Goal: Task Accomplishment & Management: Manage account settings

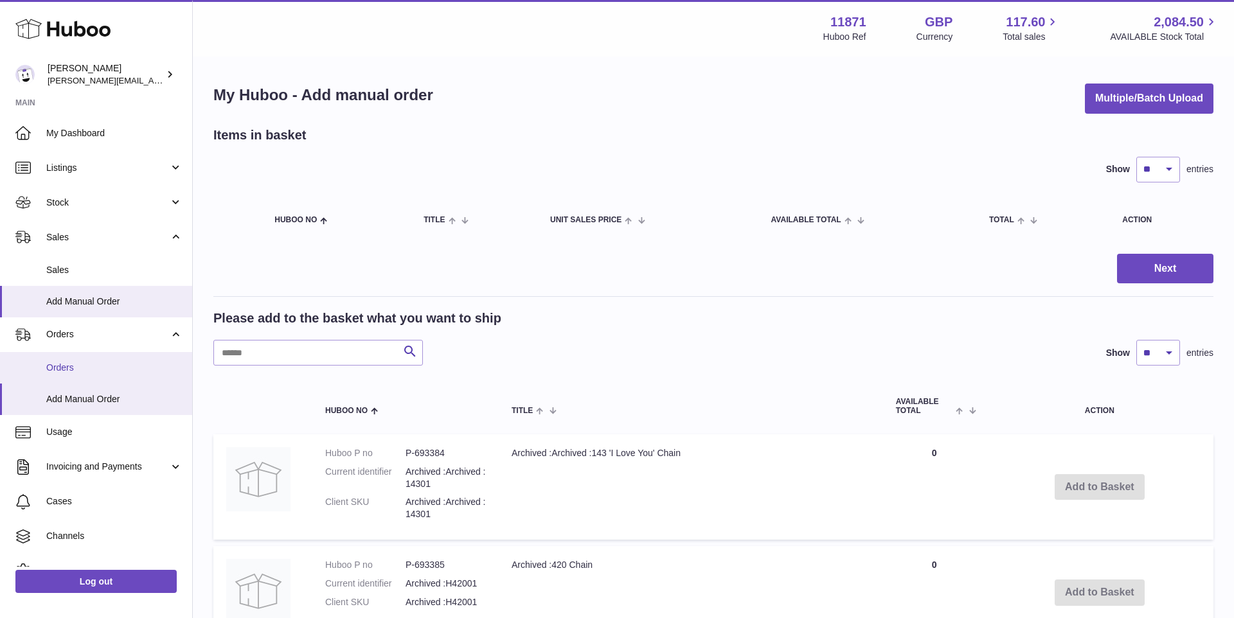
click at [102, 362] on span "Orders" at bounding box center [114, 368] width 136 height 12
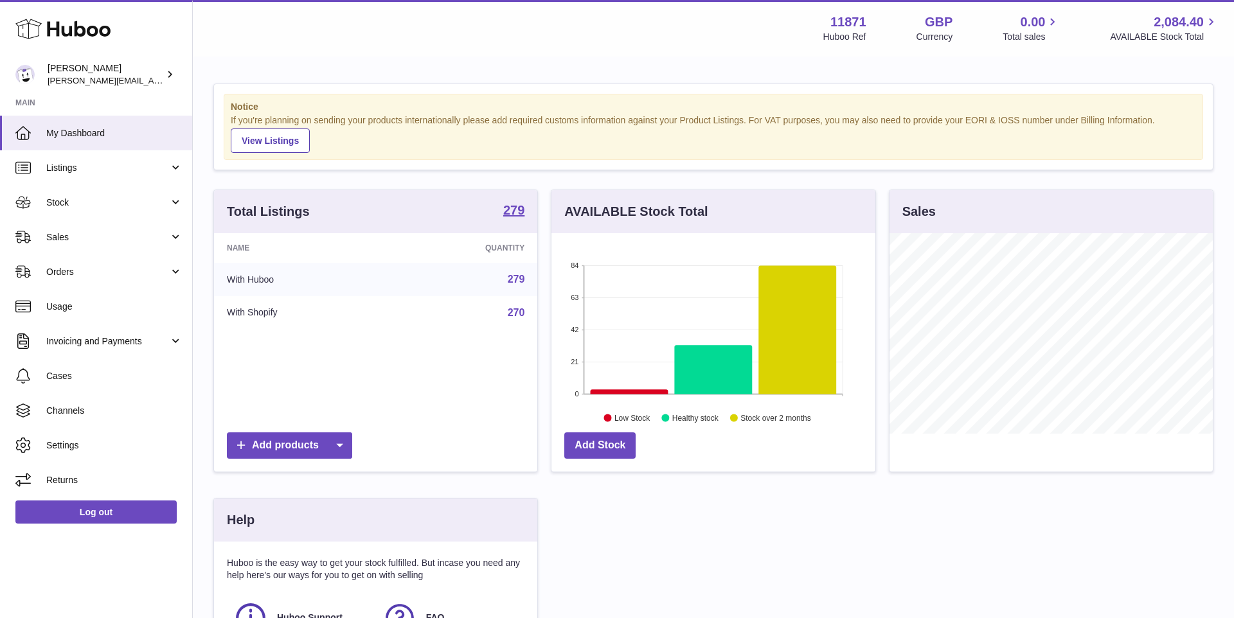
scroll to position [201, 323]
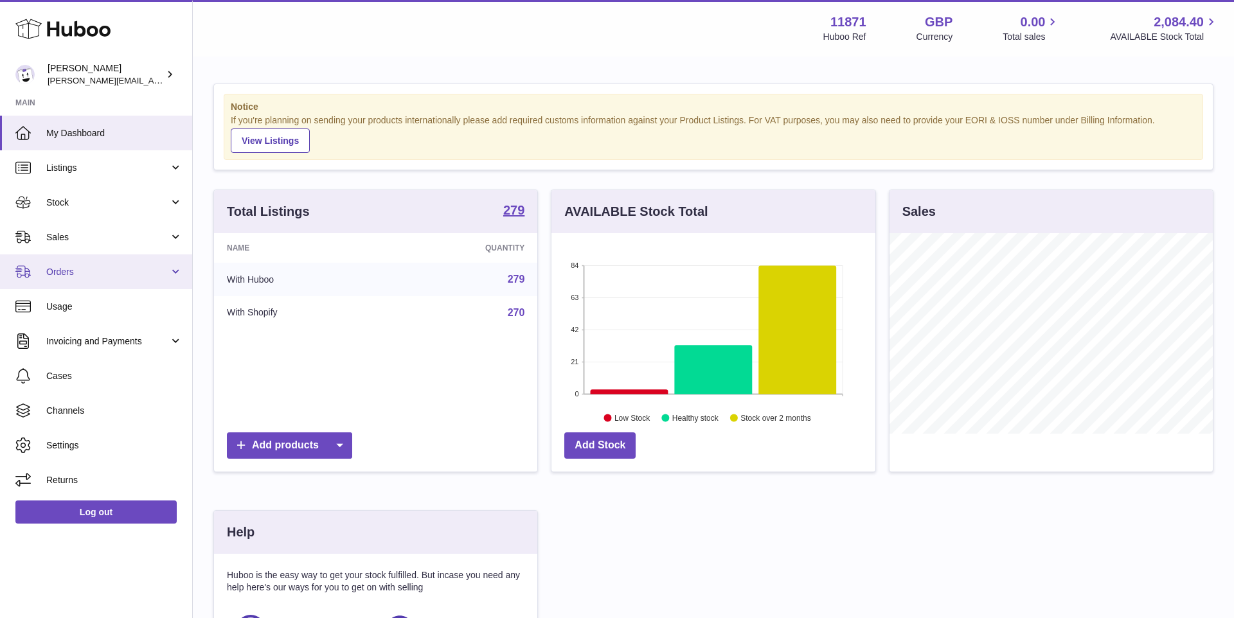
click at [104, 266] on span "Orders" at bounding box center [107, 272] width 123 height 12
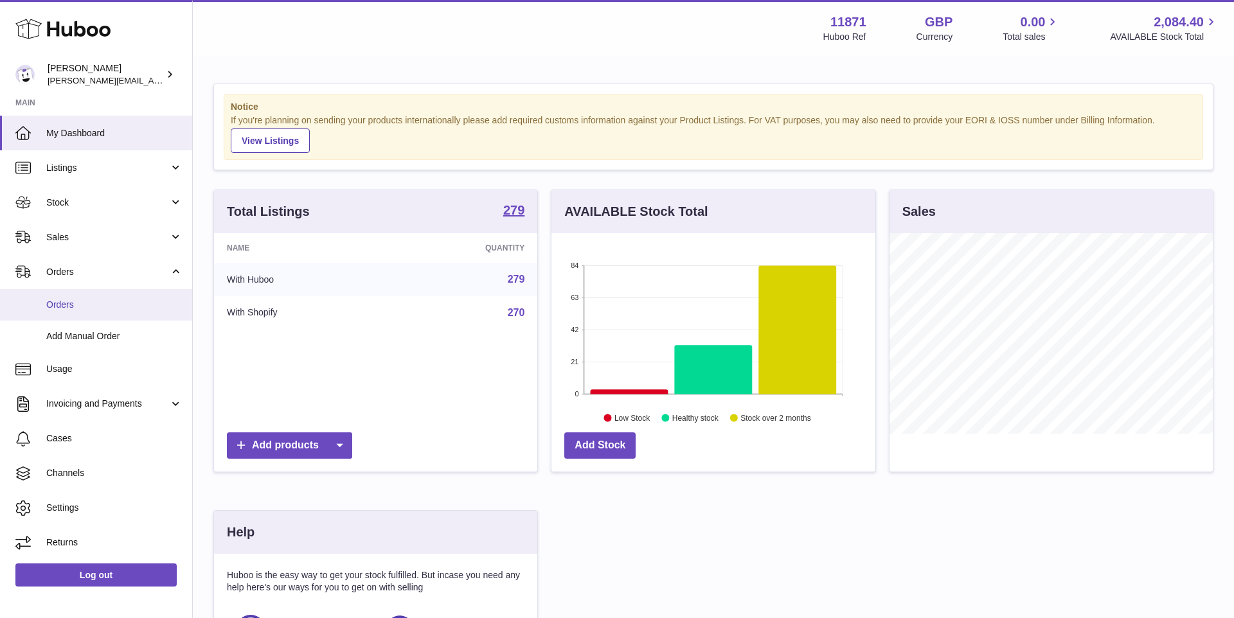
click at [107, 304] on span "Orders" at bounding box center [114, 305] width 136 height 12
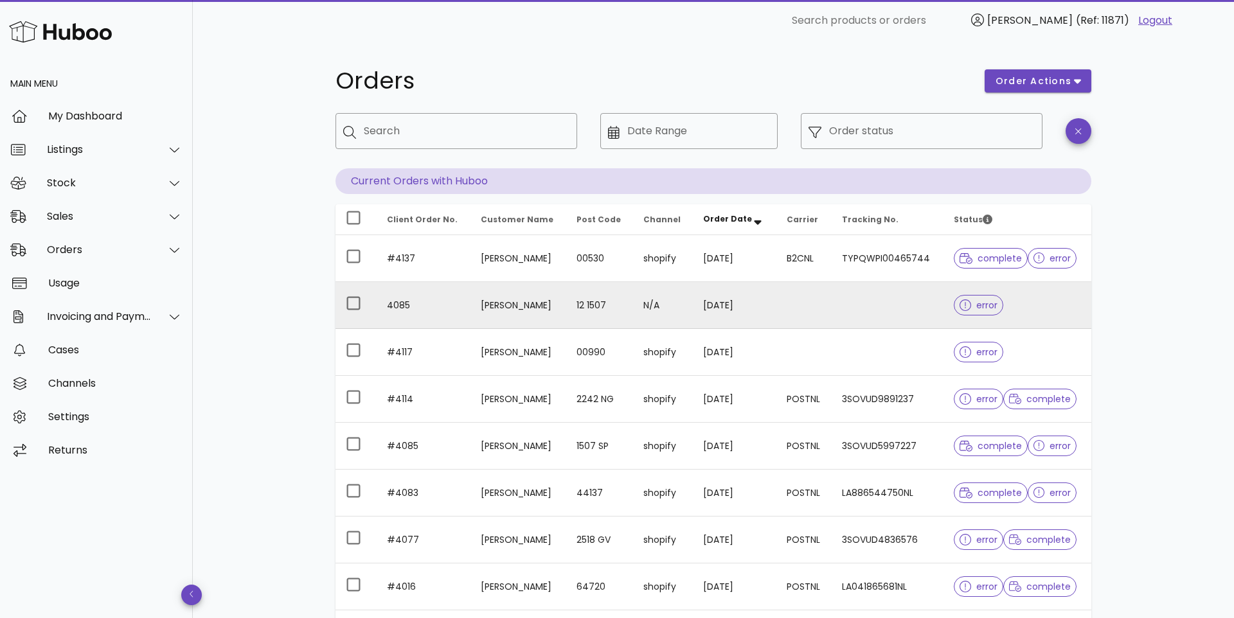
click at [979, 310] on span "error" at bounding box center [979, 305] width 38 height 9
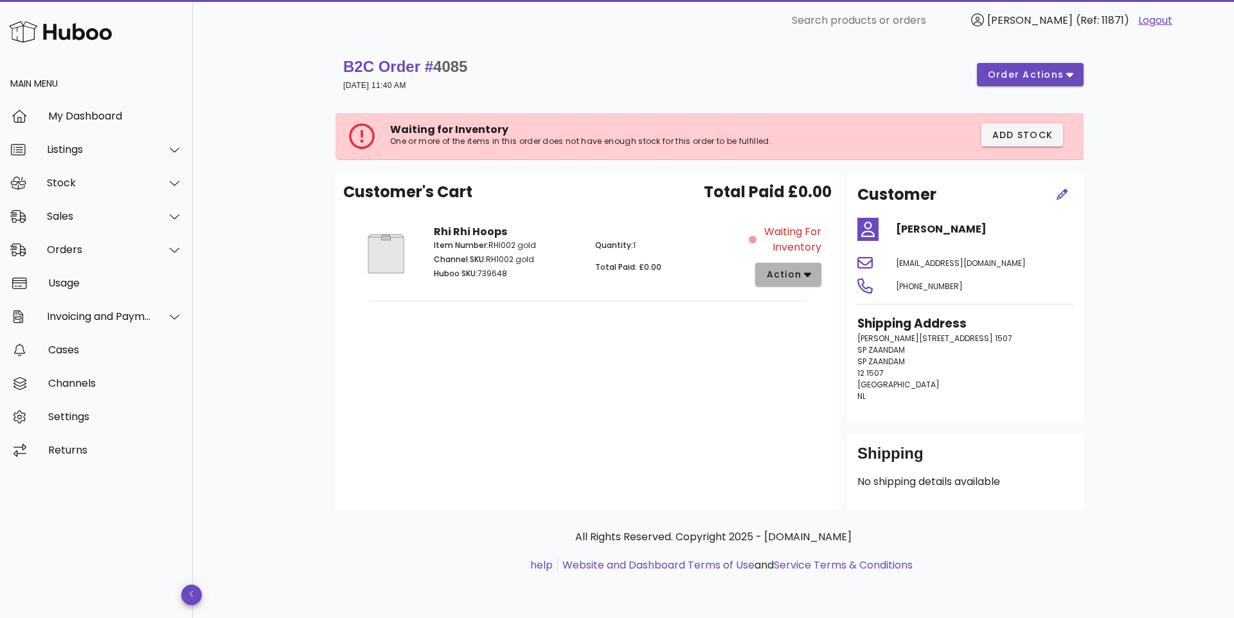
click at [784, 282] on span "action" at bounding box center [788, 274] width 46 height 13
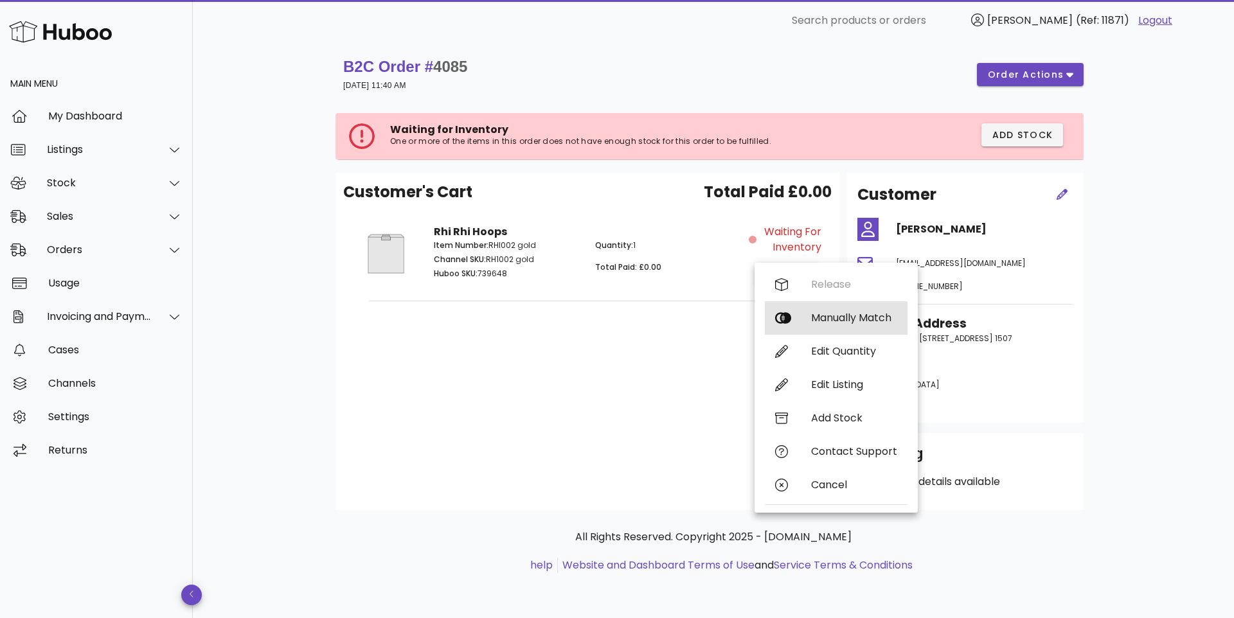
click at [802, 320] on div "Manually Match" at bounding box center [836, 317] width 143 height 33
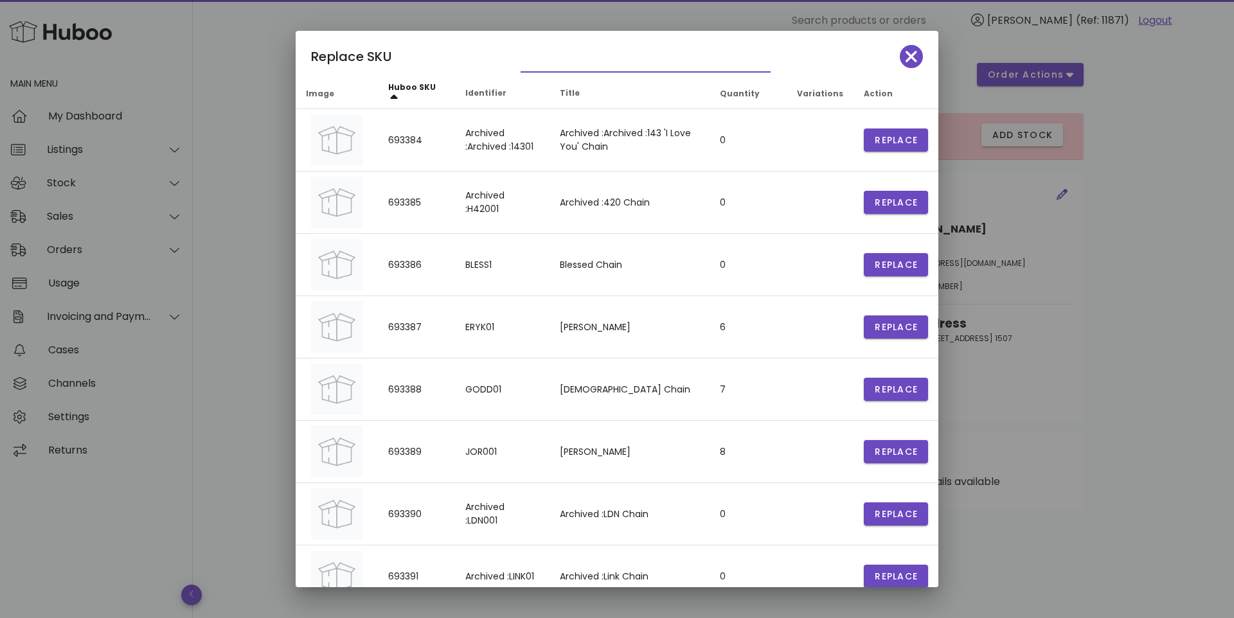
click at [523, 55] on input "text" at bounding box center [637, 61] width 232 height 21
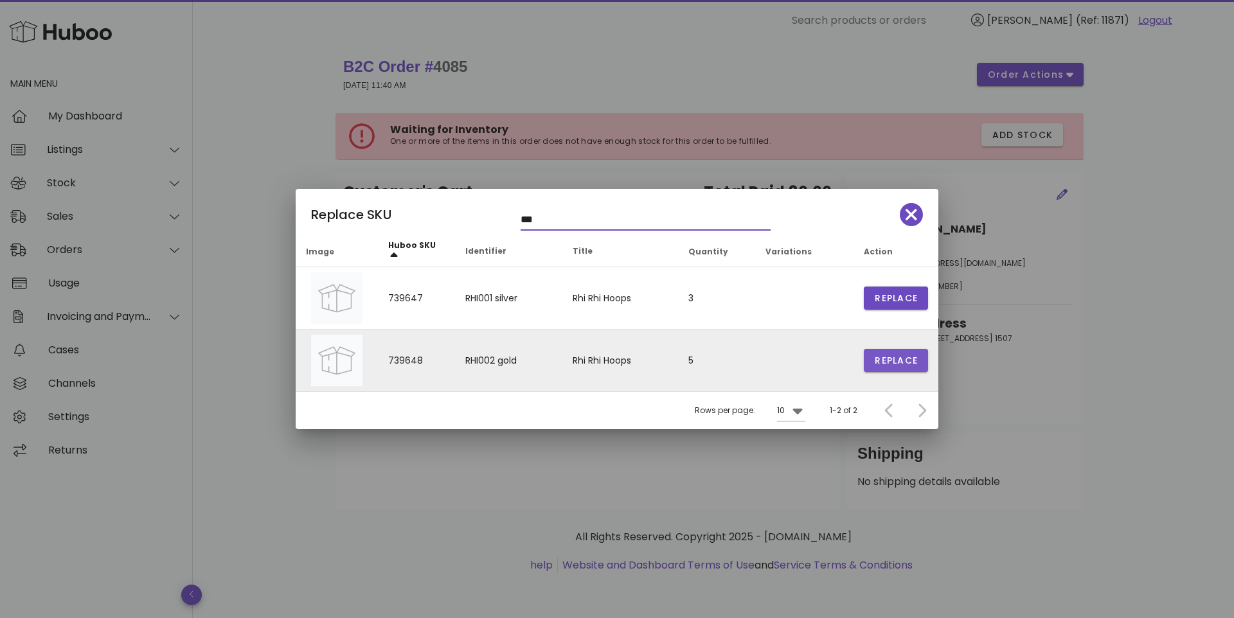
type input "***"
click at [882, 362] on span "Replace" at bounding box center [896, 360] width 44 height 13
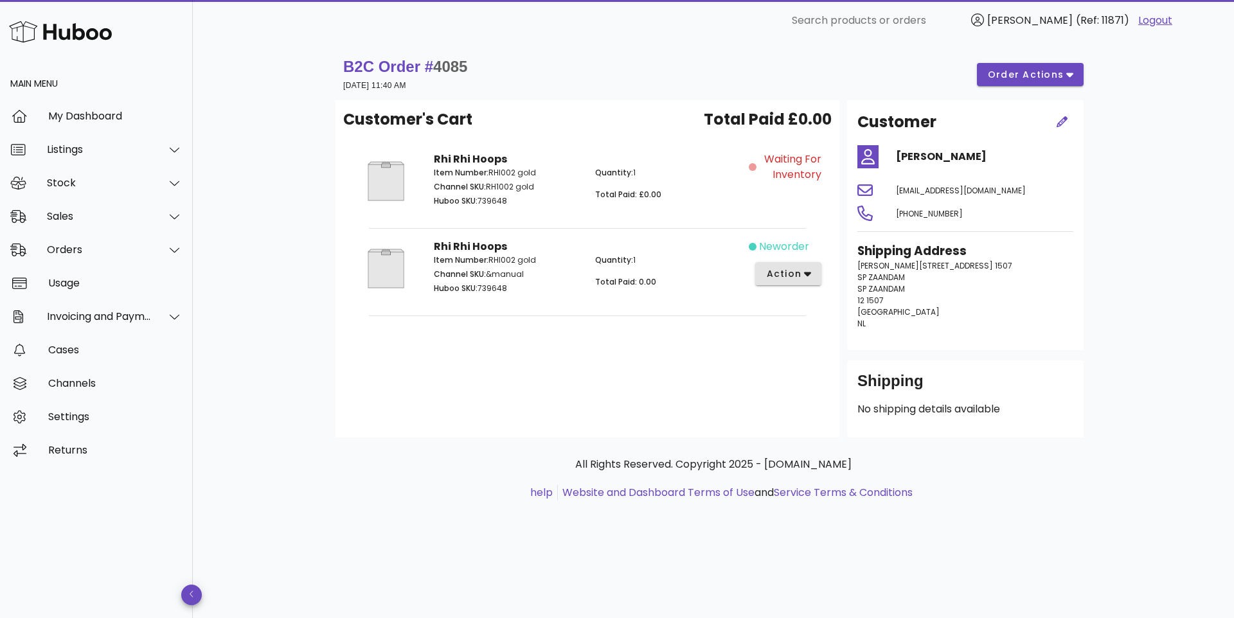
click at [771, 273] on span "action" at bounding box center [783, 273] width 36 height 13
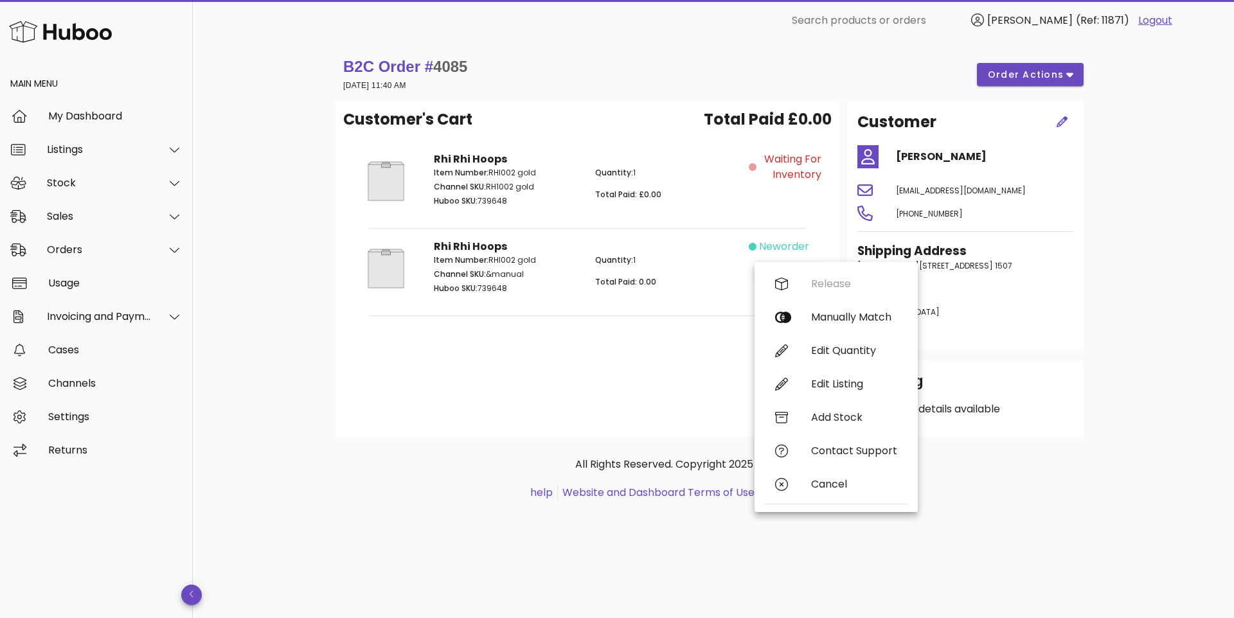
click at [699, 374] on div "Customer's Cart Total Paid £0.00 Rhi Rhi Hoops Item Number: RHI002 gold Channel…" at bounding box center [587, 268] width 504 height 337
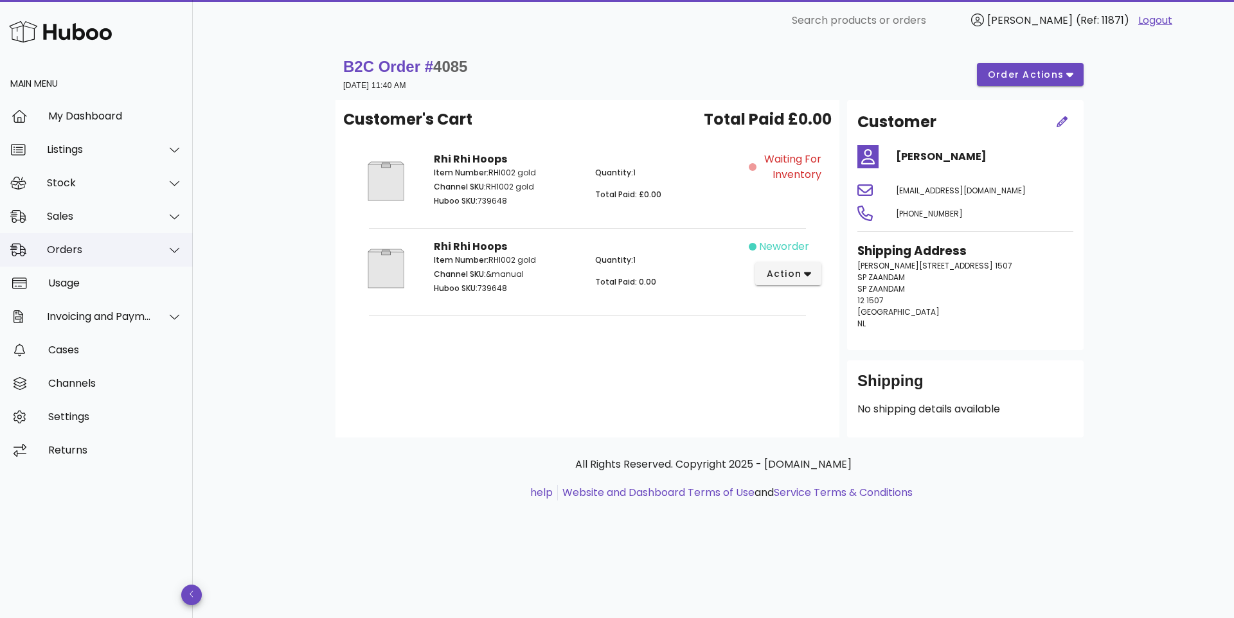
click at [83, 256] on div "Orders" at bounding box center [99, 250] width 105 height 12
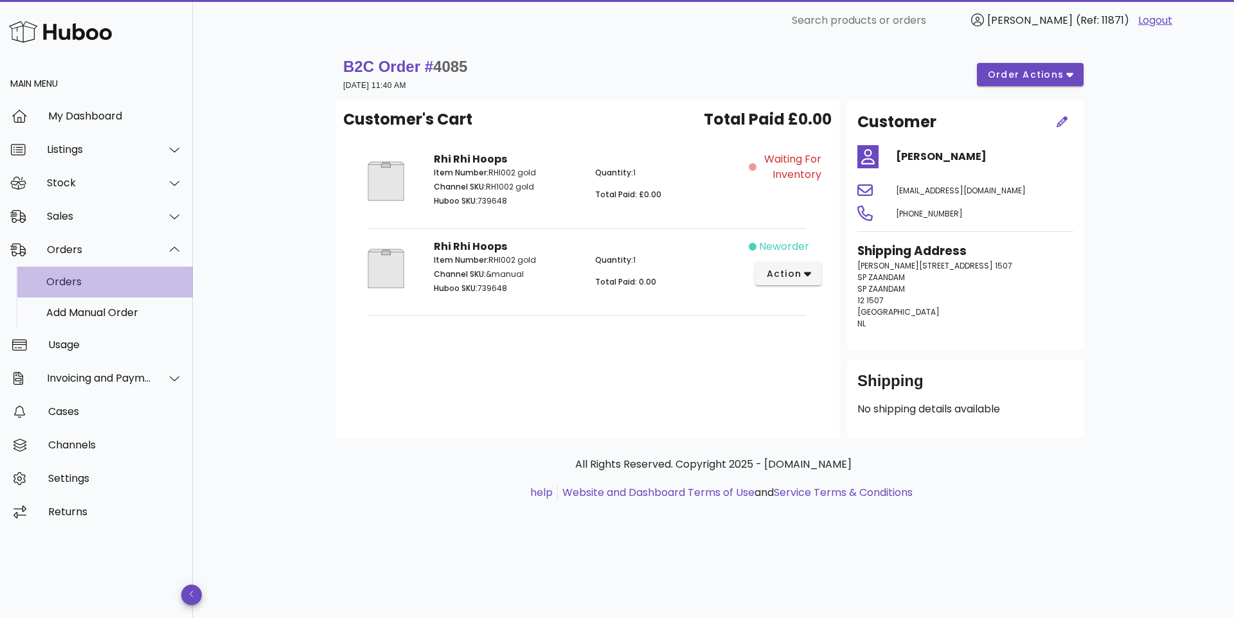
click at [88, 296] on div "Orders" at bounding box center [114, 282] width 136 height 28
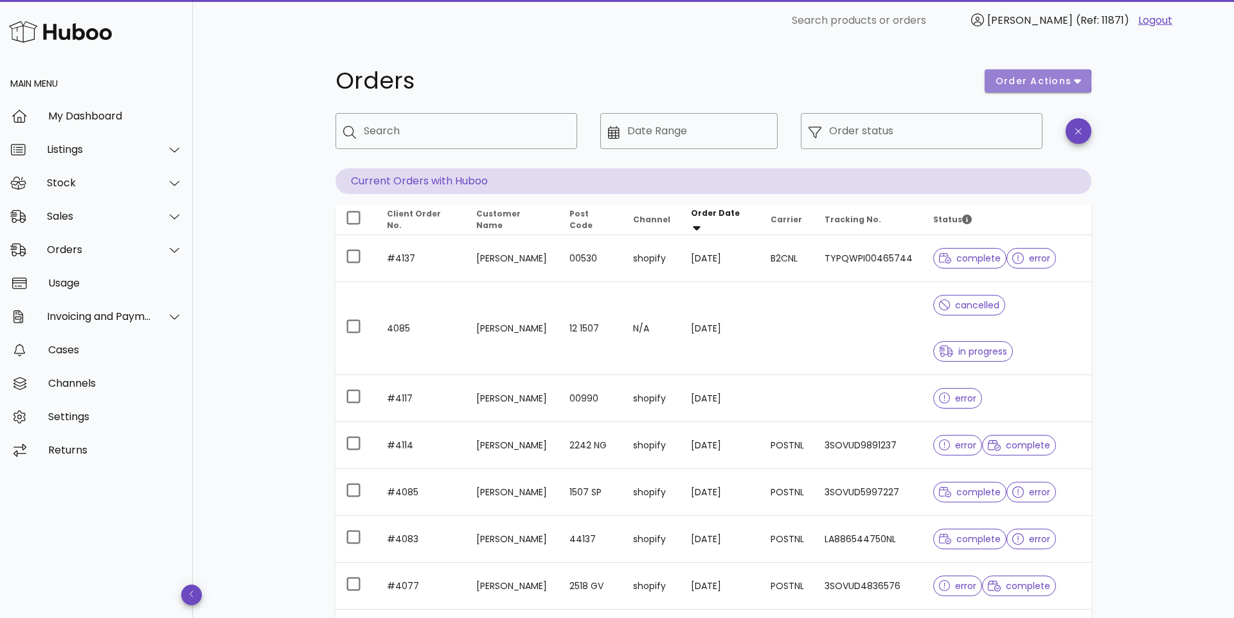
click at [1069, 75] on span "order actions" at bounding box center [1038, 81] width 86 height 13
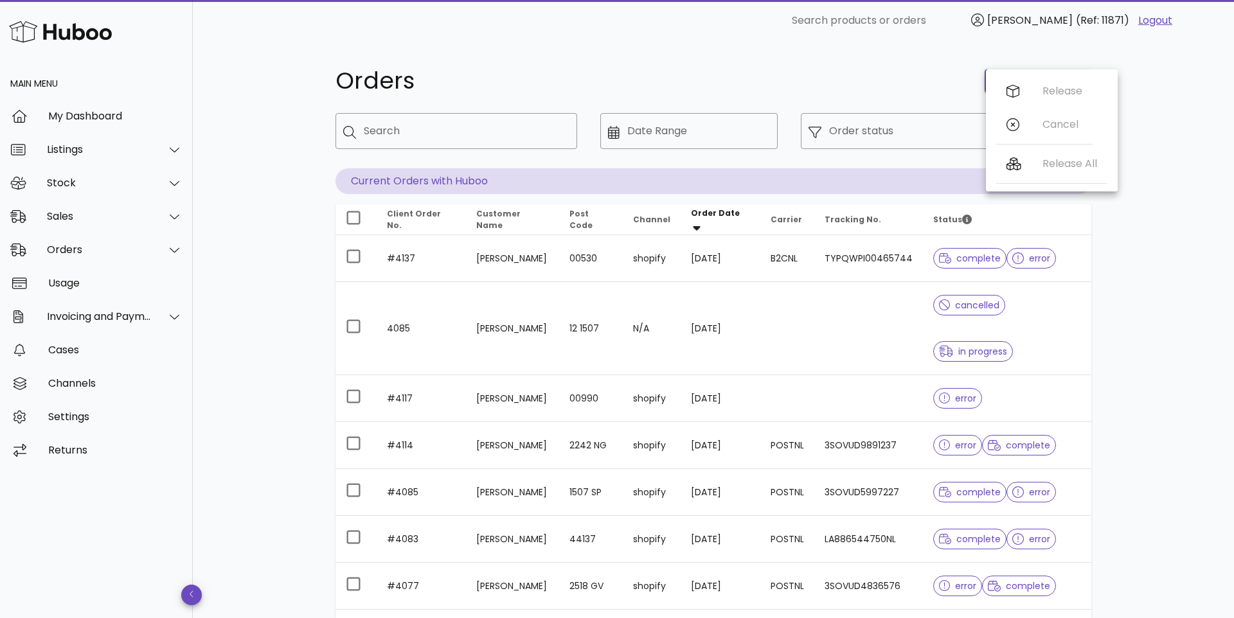
click at [1075, 91] on div "Release Cancel" at bounding box center [1044, 111] width 96 height 73
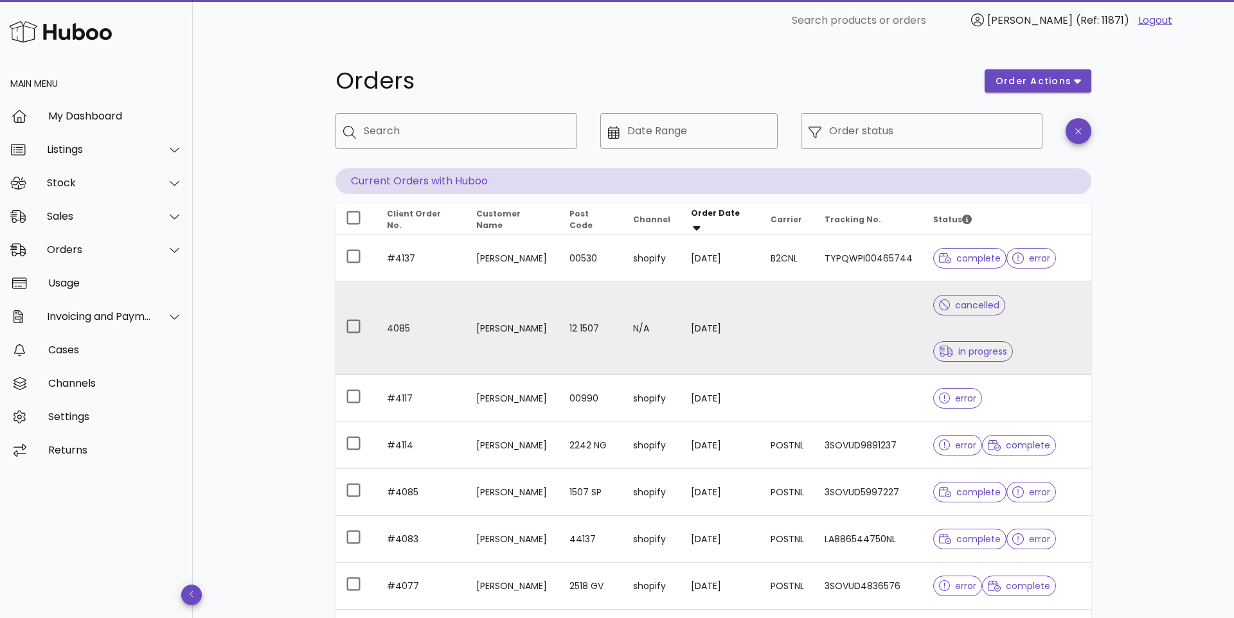
click at [888, 350] on td at bounding box center [868, 328] width 109 height 93
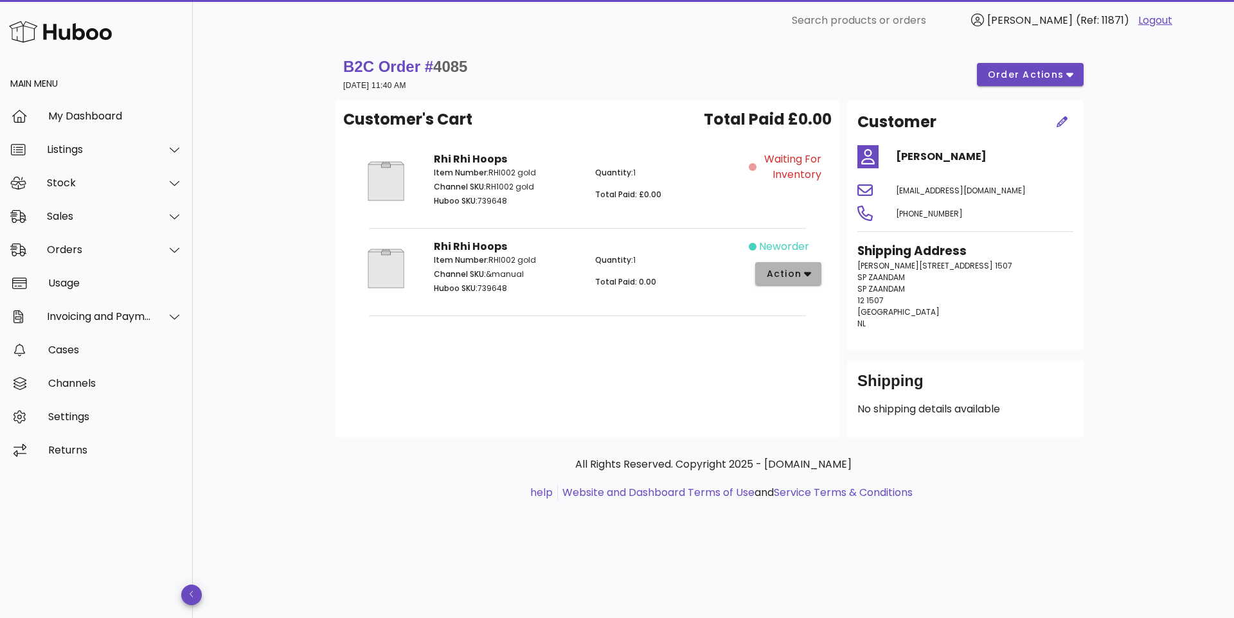
click at [787, 276] on span "action" at bounding box center [783, 273] width 36 height 13
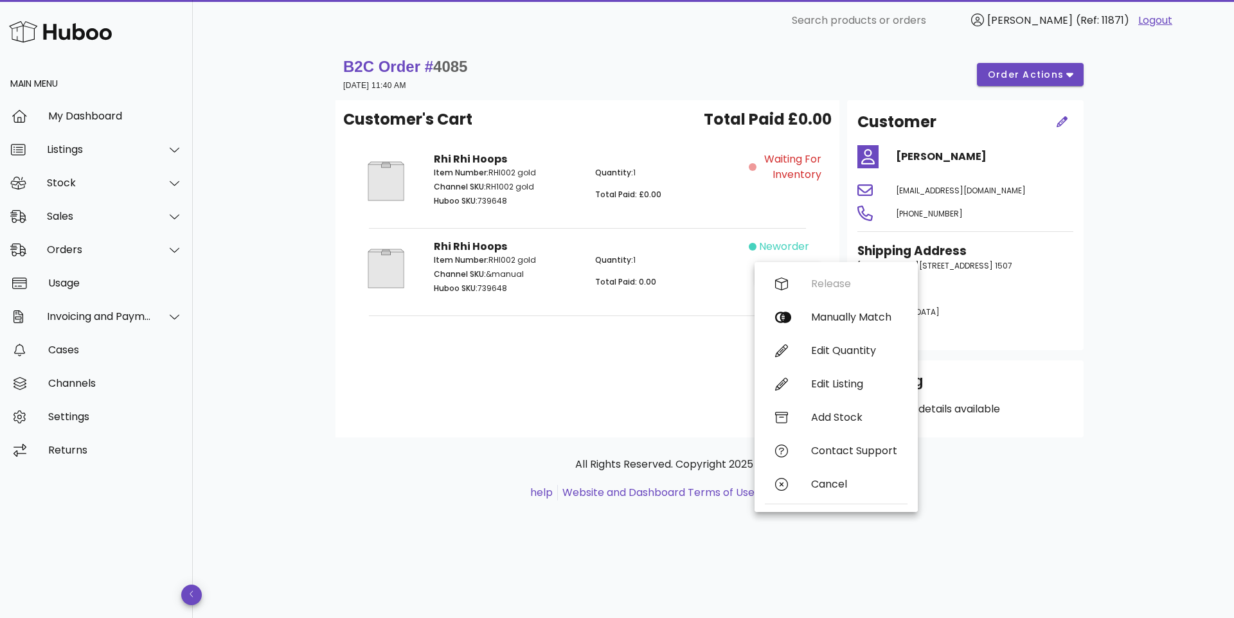
click at [539, 422] on div "Customer's Cart Total Paid £0.00 Rhi Rhi Hoops Item Number: RHI002 gold Channel…" at bounding box center [587, 268] width 504 height 337
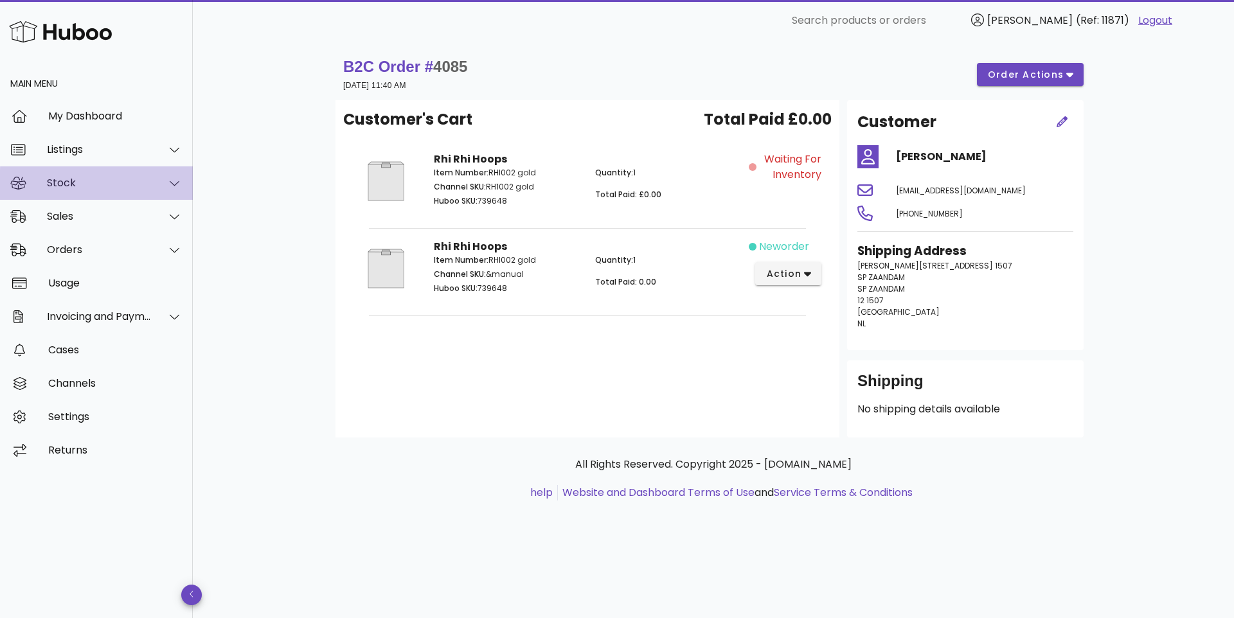
click at [80, 189] on div "Stock" at bounding box center [99, 183] width 105 height 12
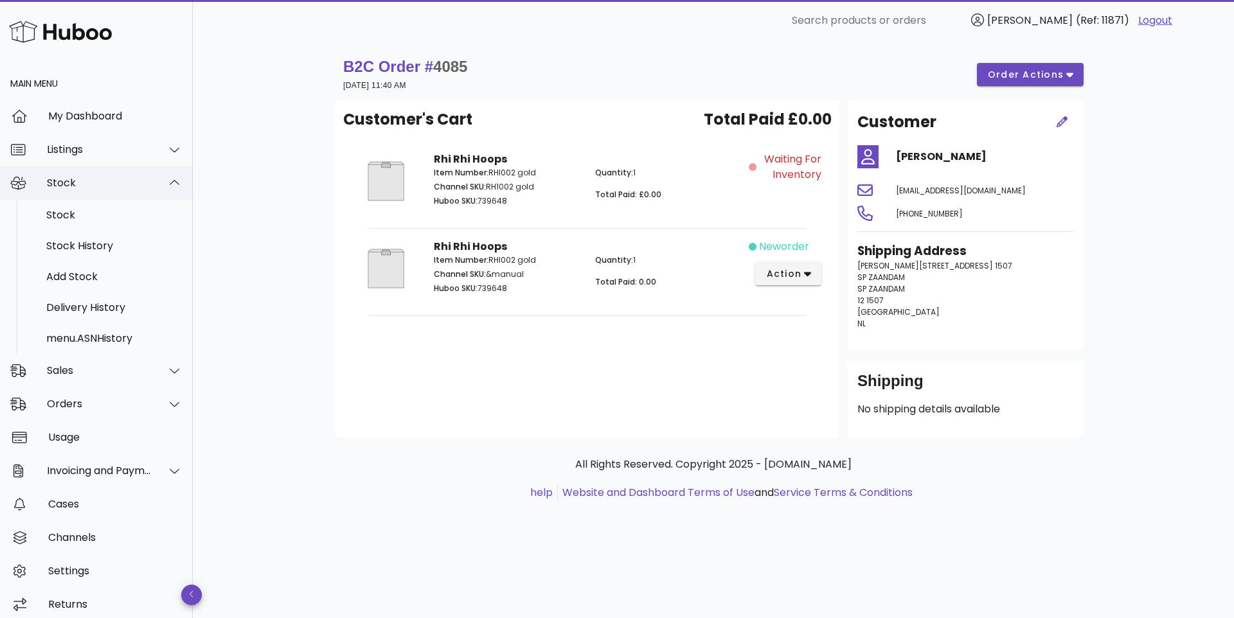
click at [93, 186] on div "Stock" at bounding box center [96, 182] width 193 height 33
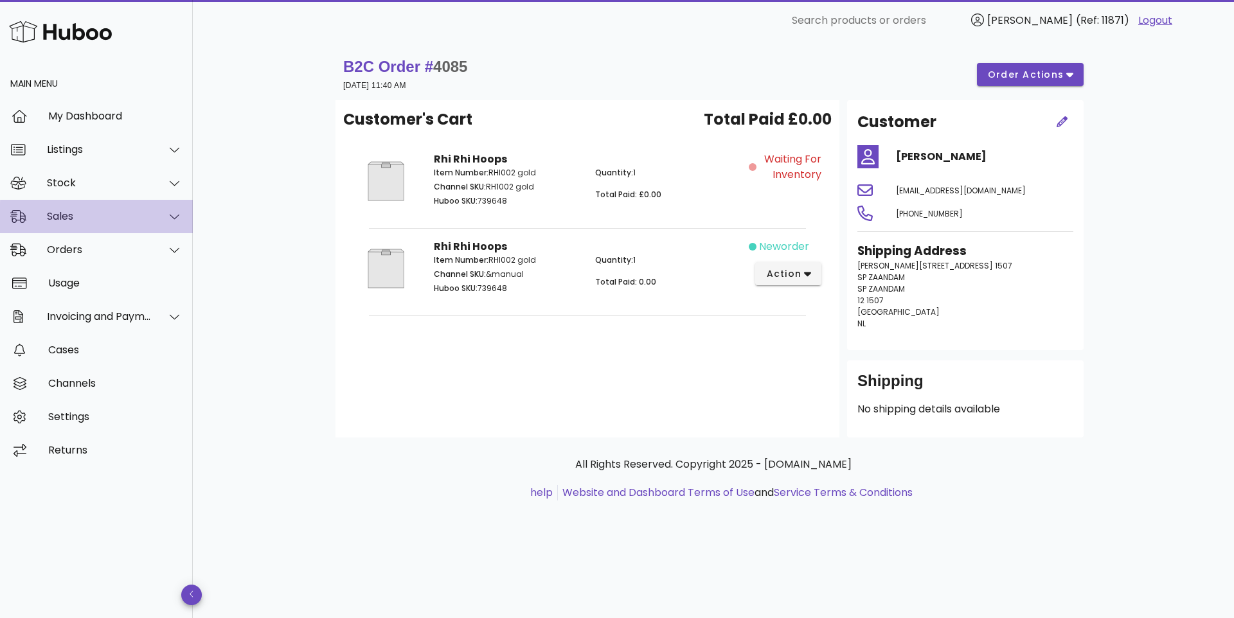
click at [103, 222] on div "Sales" at bounding box center [99, 216] width 105 height 12
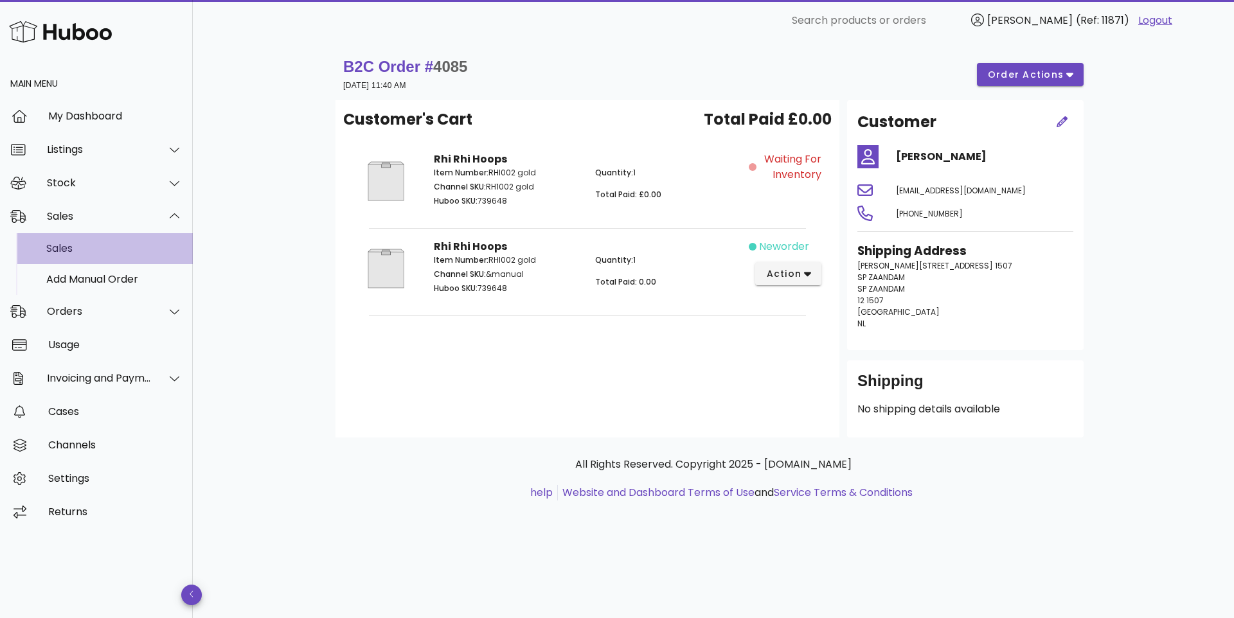
click at [106, 258] on div "Sales" at bounding box center [114, 249] width 136 height 28
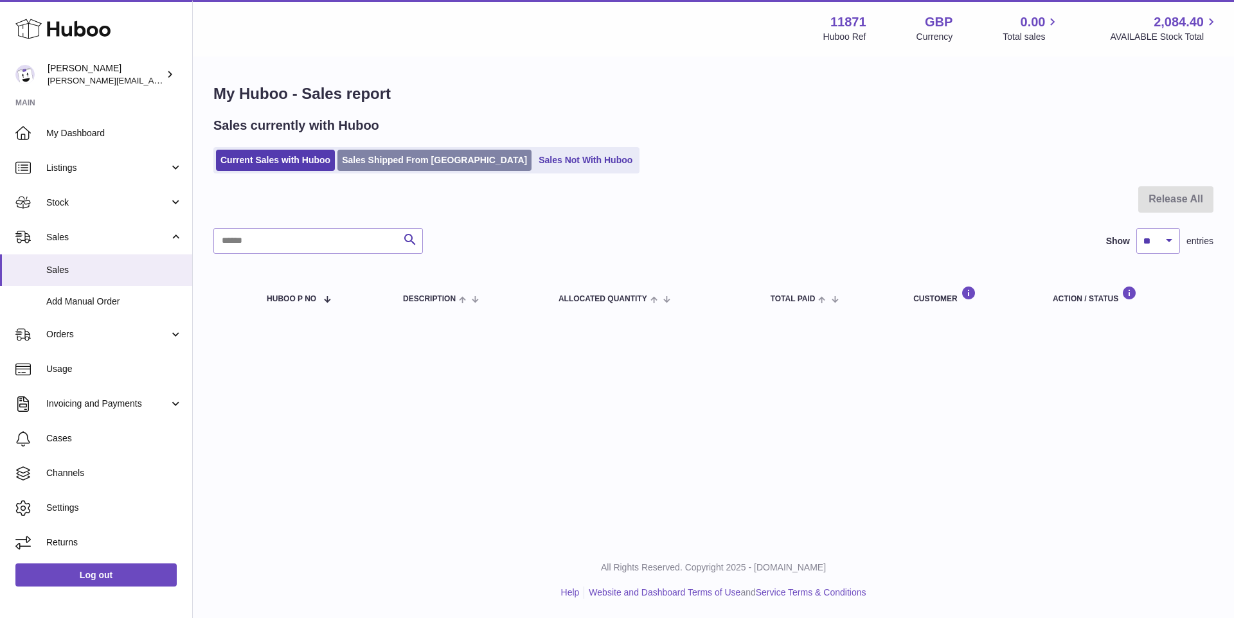
click at [393, 162] on link "Sales Shipped From [GEOGRAPHIC_DATA]" at bounding box center [434, 160] width 194 height 21
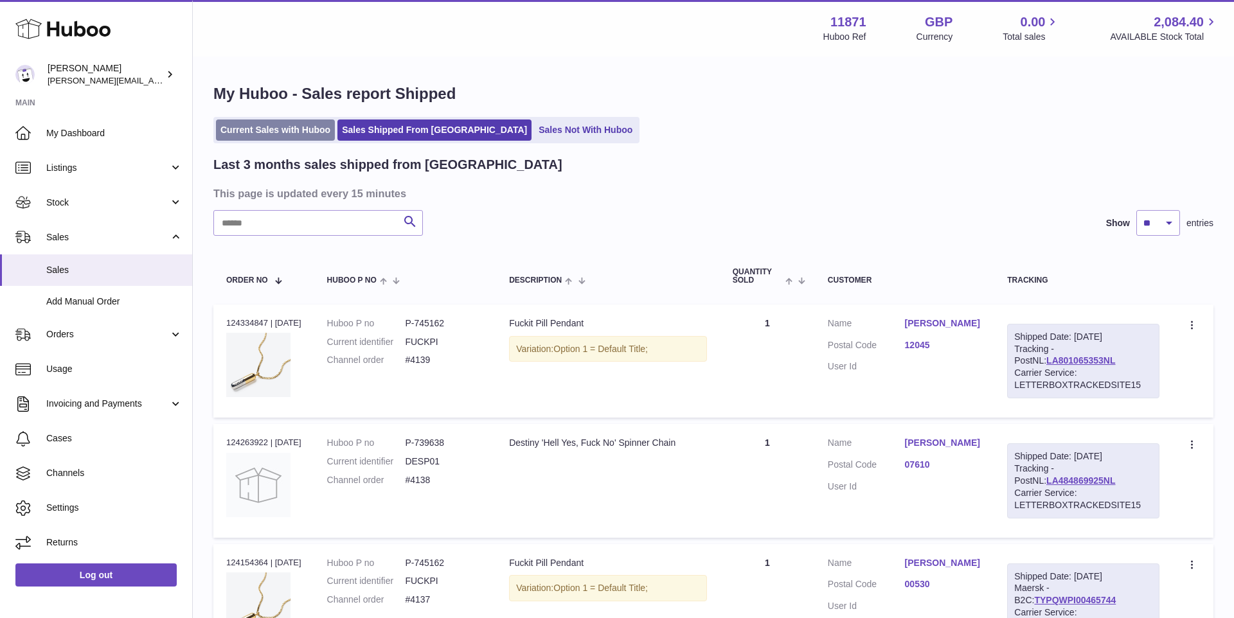
click at [239, 122] on link "Current Sales with Huboo" at bounding box center [275, 130] width 119 height 21
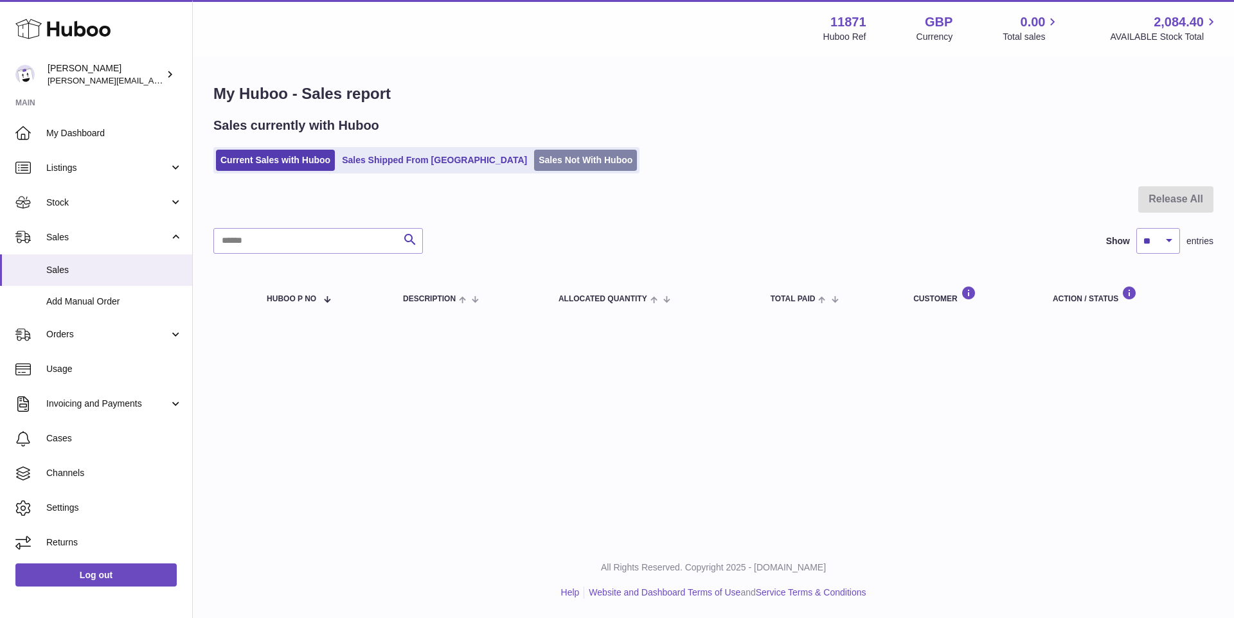
click at [534, 167] on link "Sales Not With Huboo" at bounding box center [585, 160] width 103 height 21
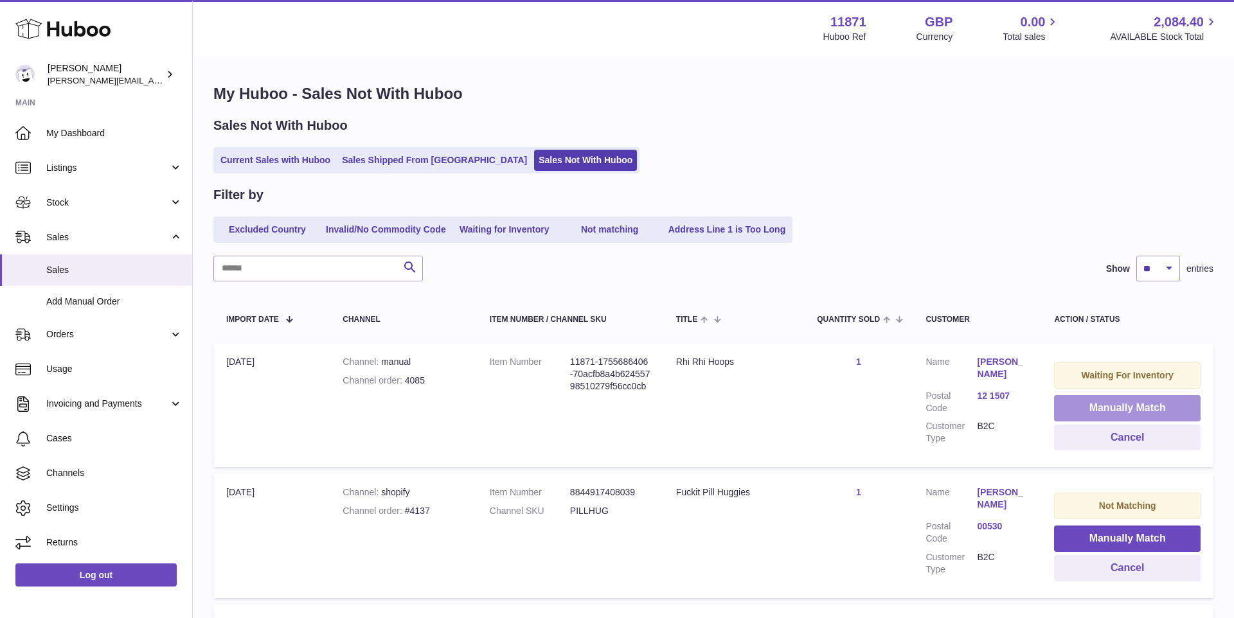
click at [1096, 406] on button "Manually Match" at bounding box center [1127, 408] width 147 height 26
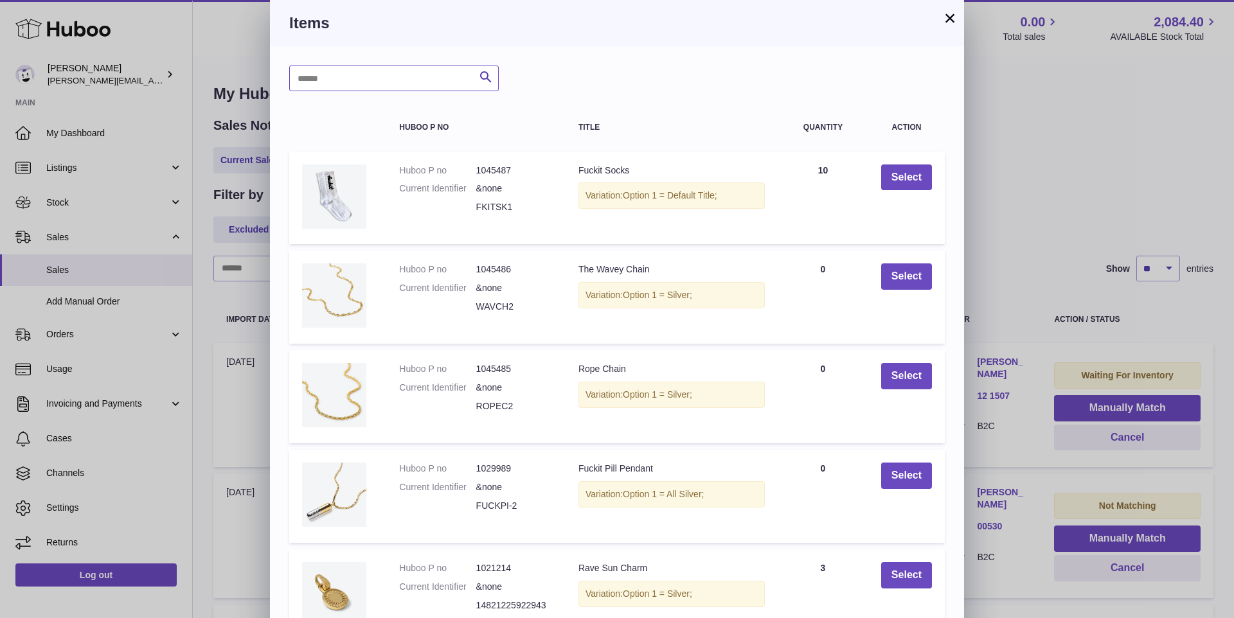
click at [433, 90] on input "text" at bounding box center [394, 79] width 210 height 26
type input "***"
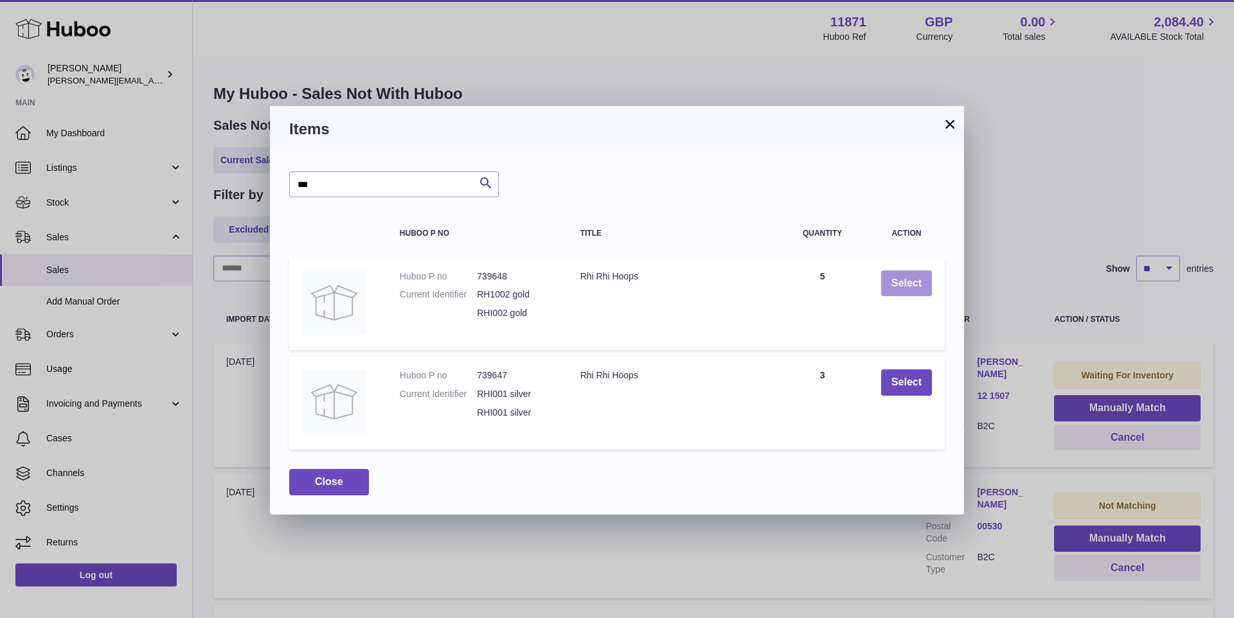
click at [917, 289] on button "Select" at bounding box center [906, 284] width 51 height 26
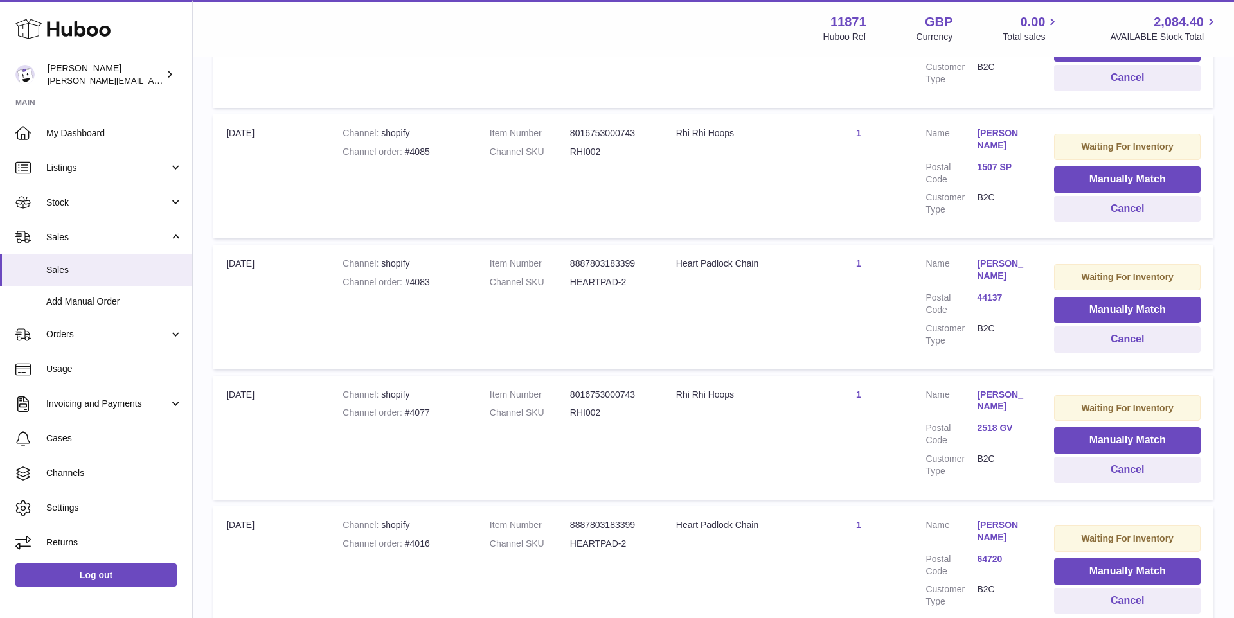
scroll to position [625, 0]
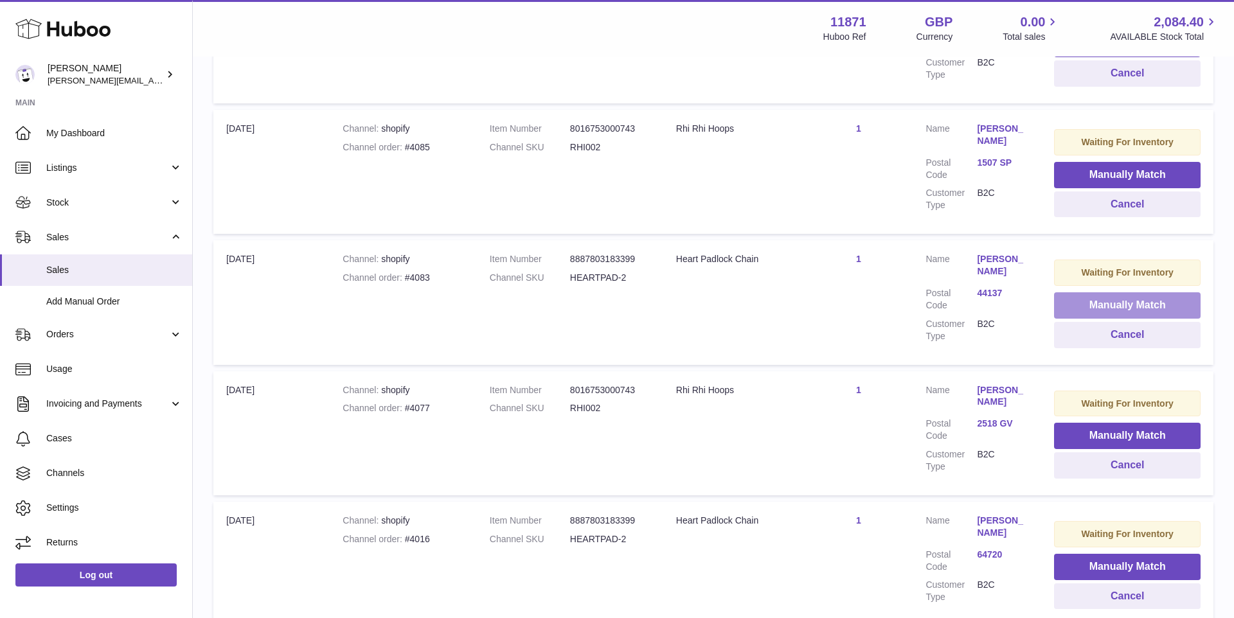
click at [1084, 313] on button "Manually Match" at bounding box center [1127, 305] width 147 height 26
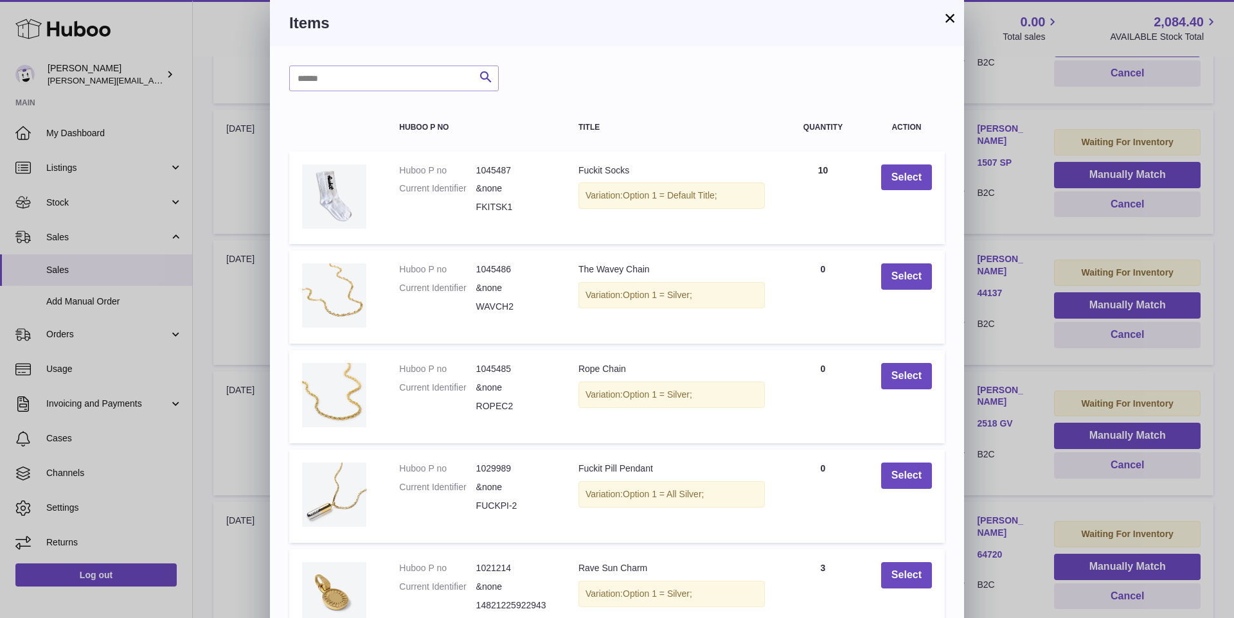
click at [962, 19] on div "Items" at bounding box center [617, 23] width 694 height 46
click at [946, 19] on button "×" at bounding box center [949, 17] width 15 height 15
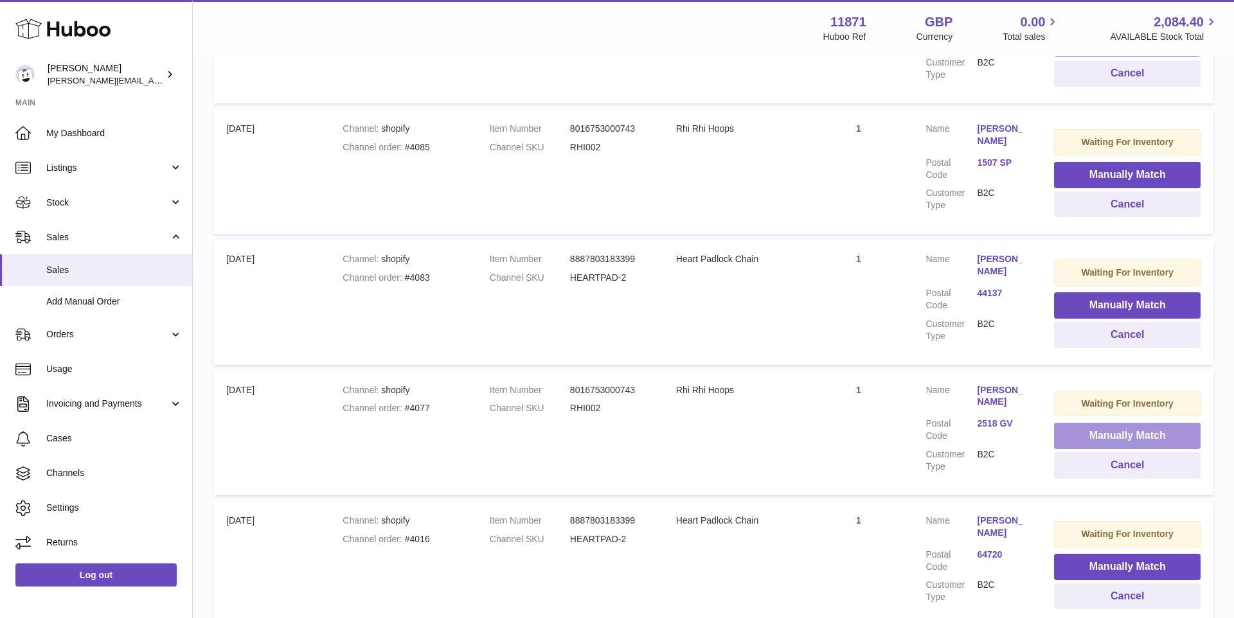
click at [1093, 440] on button "Manually Match" at bounding box center [1127, 436] width 147 height 26
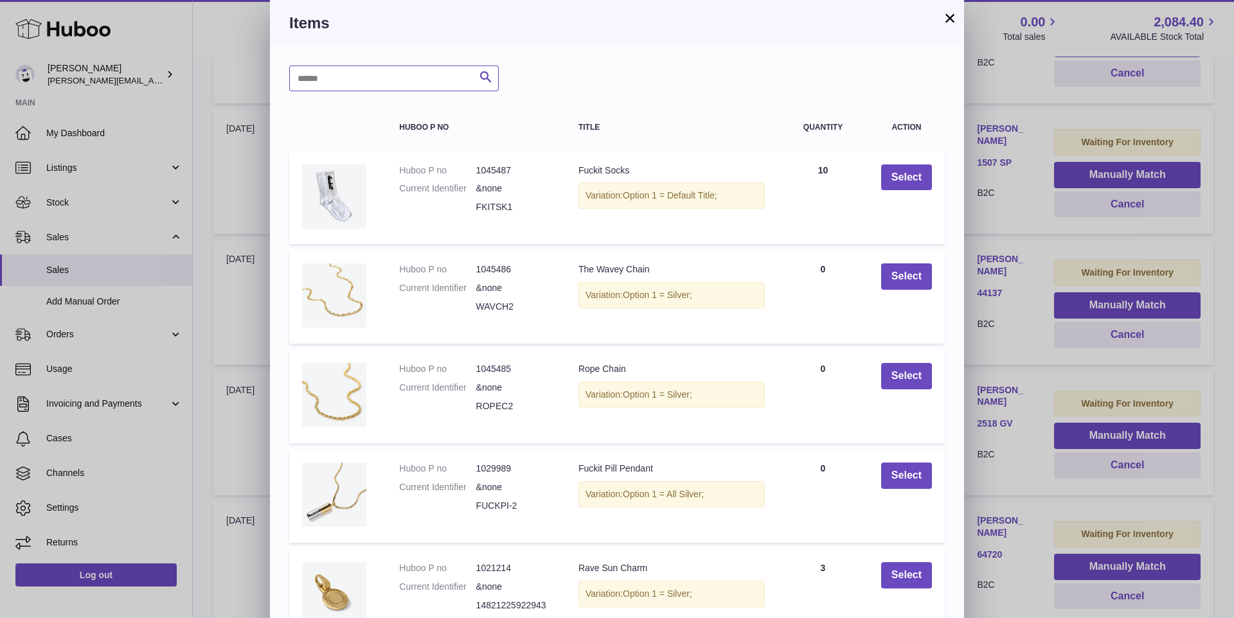
click at [438, 76] on input "text" at bounding box center [394, 79] width 210 height 26
type input "***"
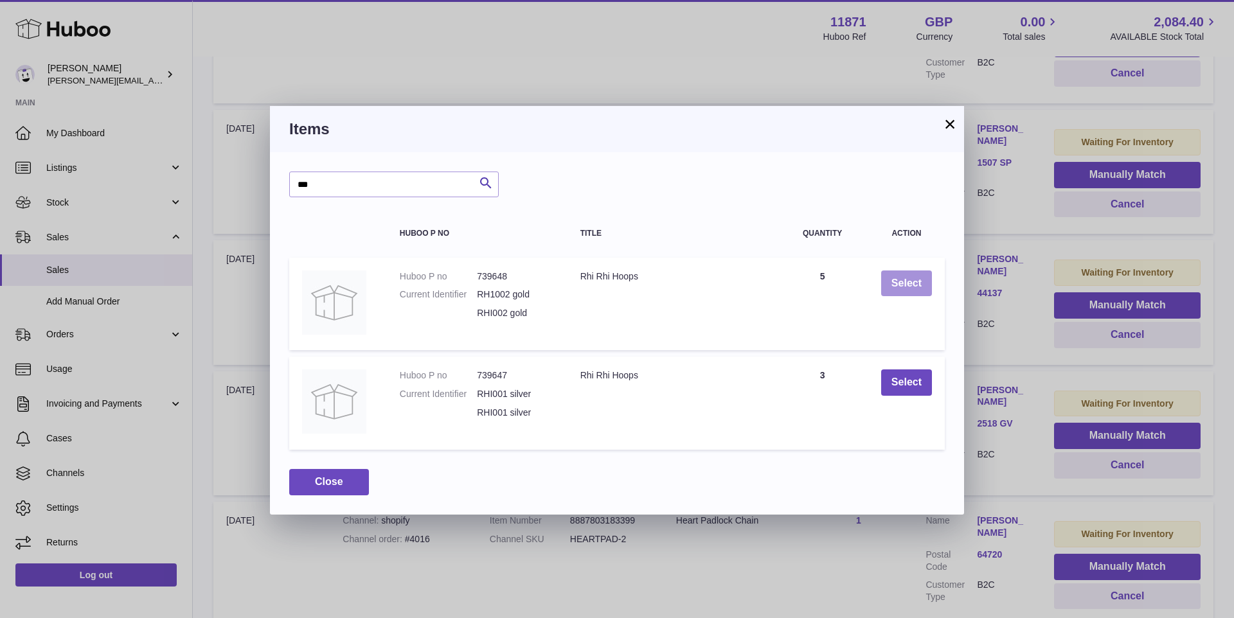
click at [895, 285] on button "Select" at bounding box center [906, 284] width 51 height 26
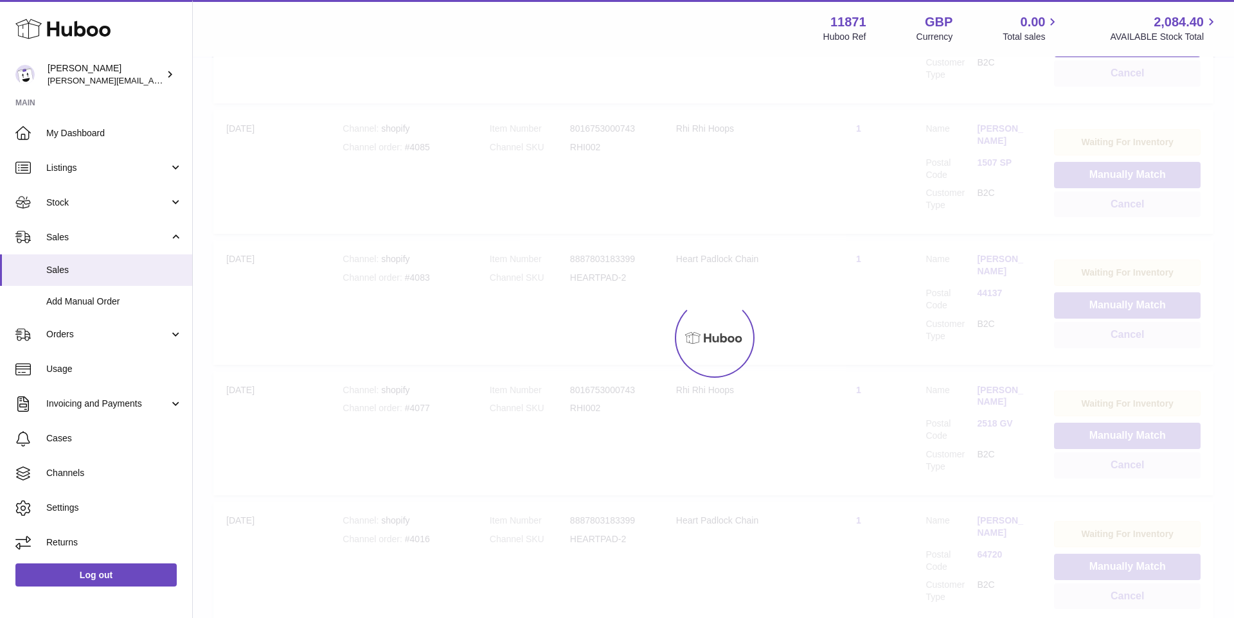
scroll to position [614, 0]
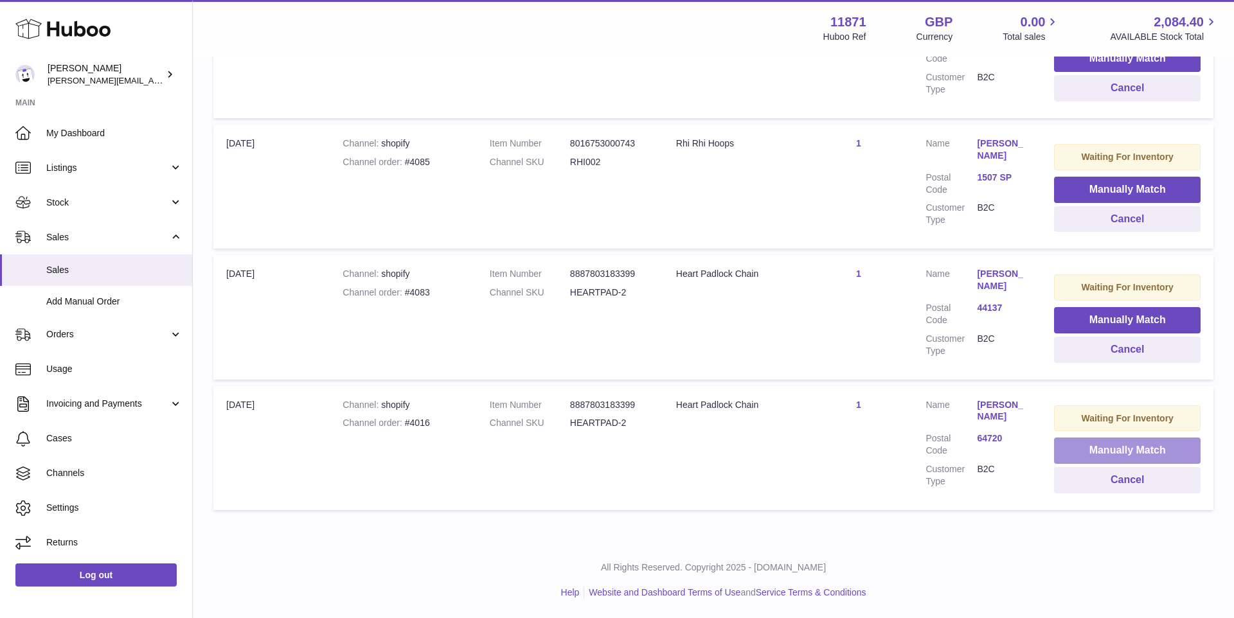
click at [1138, 454] on button "Manually Match" at bounding box center [1127, 451] width 147 height 26
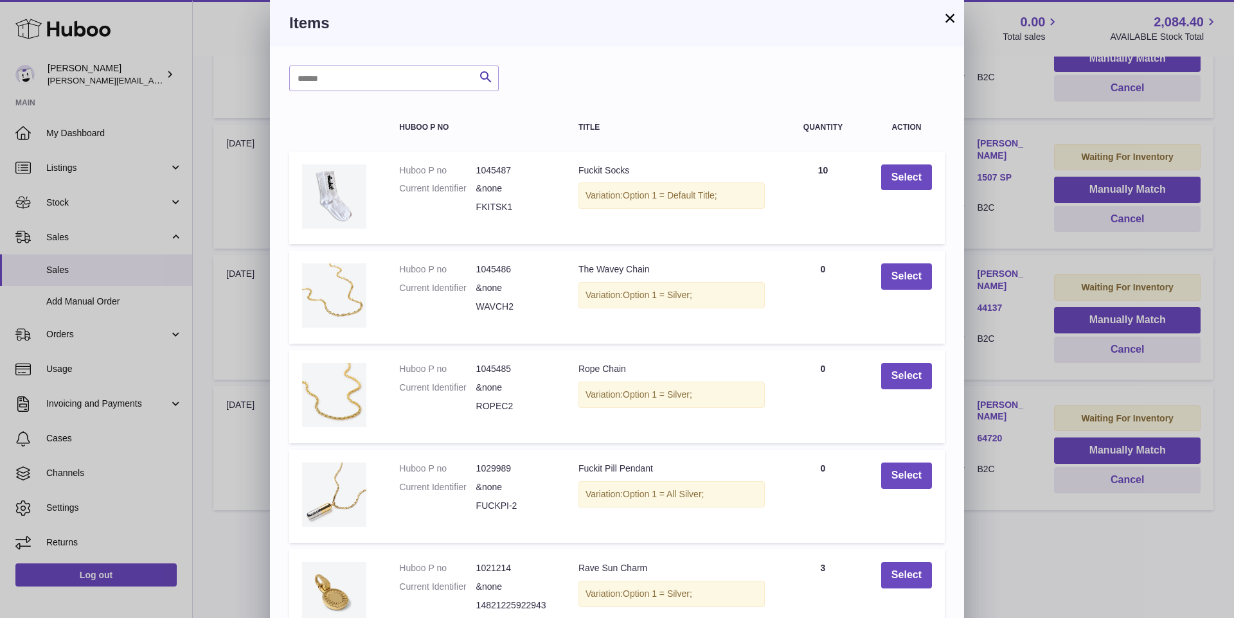
click at [344, 91] on div "Search Huboo P no Title Quantity Action Huboo P no 1045487 Current Identifier &…" at bounding box center [617, 388] width 694 height 685
click at [337, 75] on input "text" at bounding box center [394, 79] width 210 height 26
type input "********"
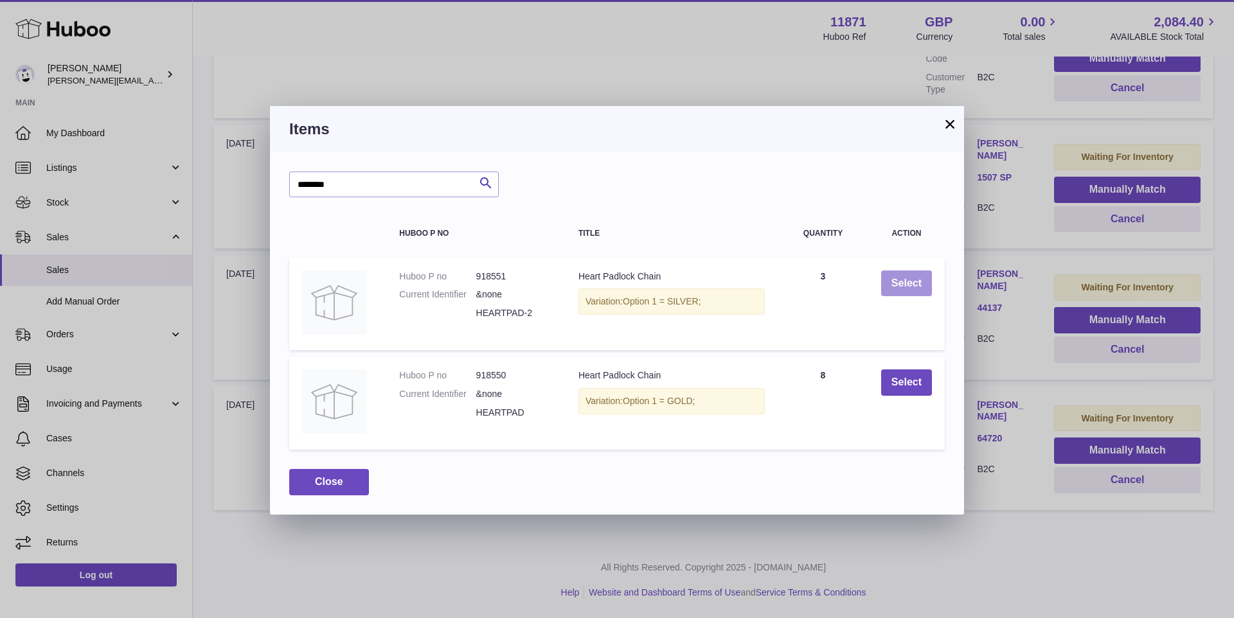
click at [908, 284] on button "Select" at bounding box center [906, 284] width 51 height 26
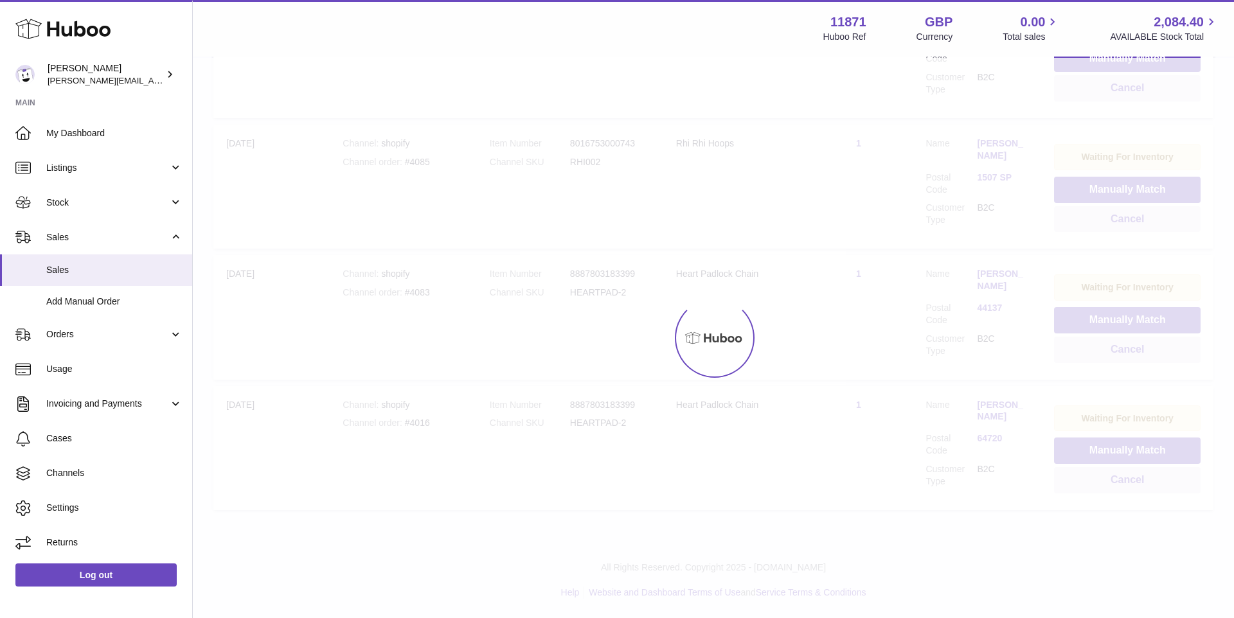
scroll to position [484, 0]
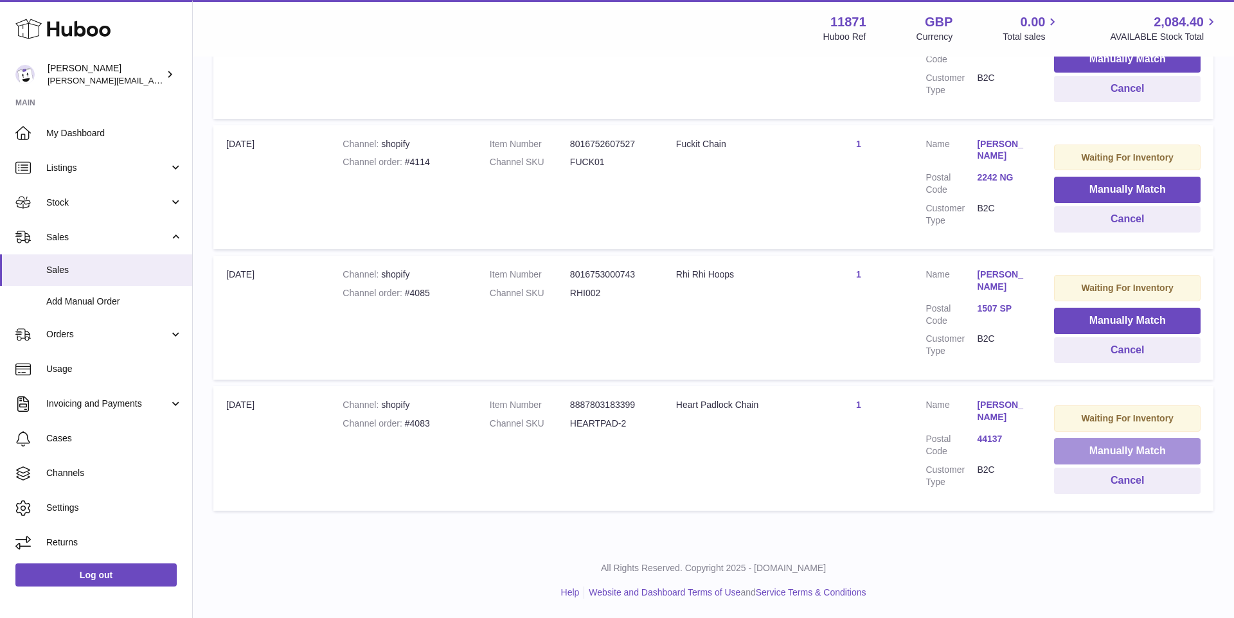
click at [1085, 449] on button "Manually Match" at bounding box center [1127, 451] width 147 height 26
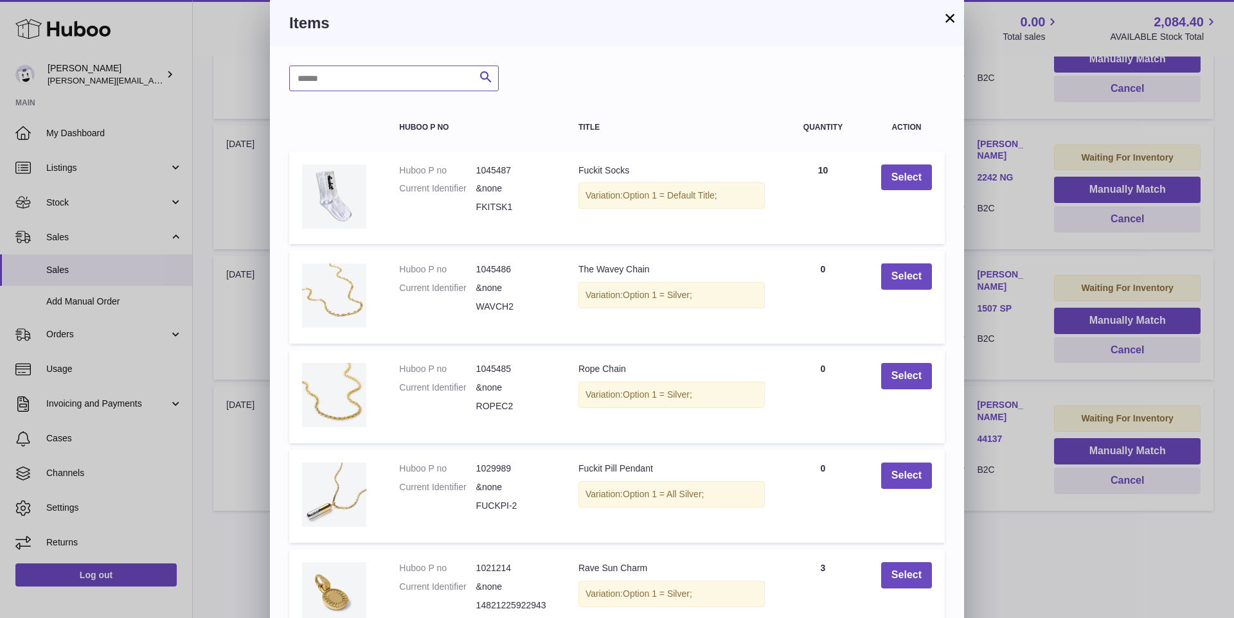
click at [411, 81] on input "text" at bounding box center [394, 79] width 210 height 26
type input "********"
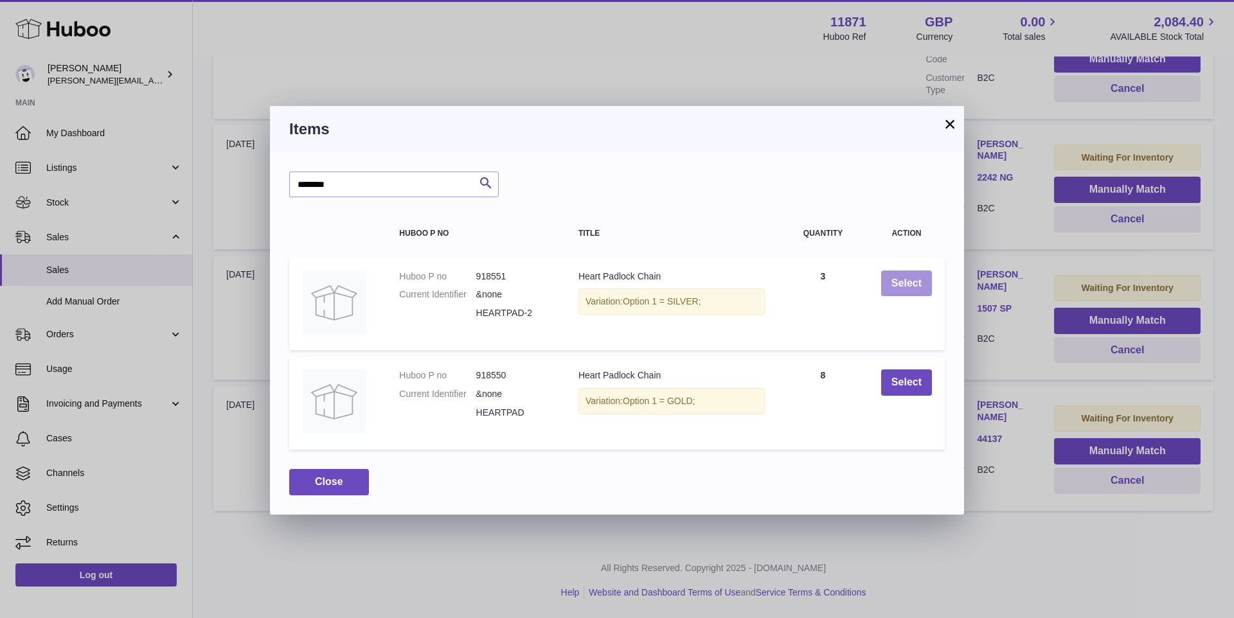
click at [915, 277] on button "Select" at bounding box center [906, 284] width 51 height 26
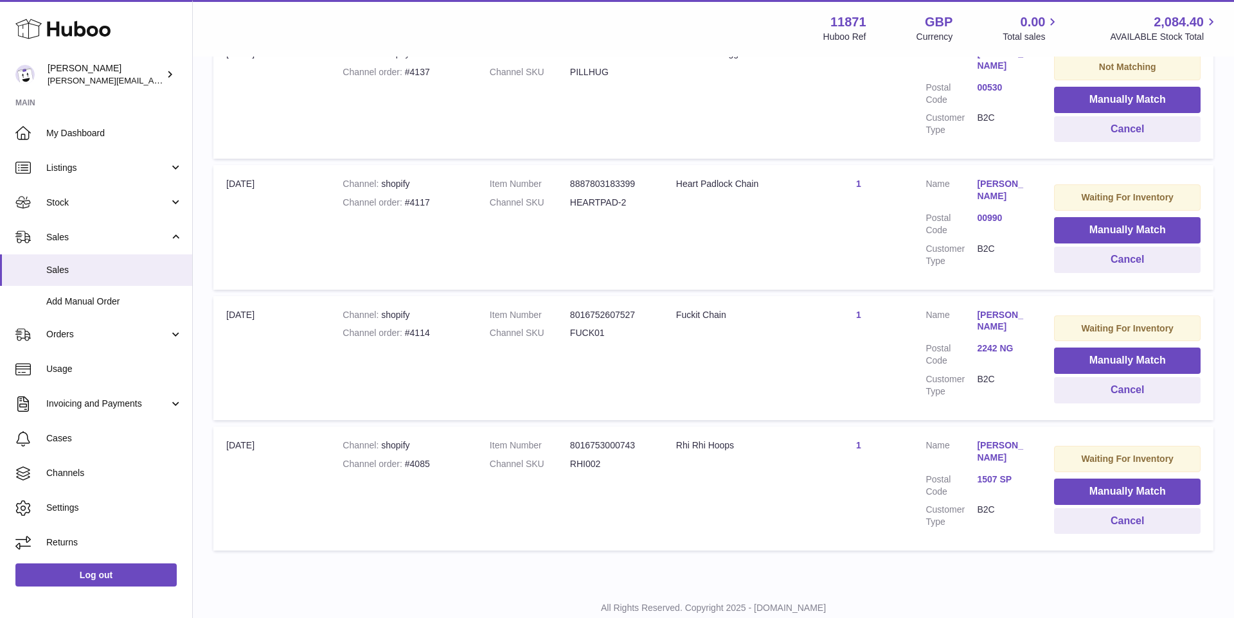
scroll to position [311, 0]
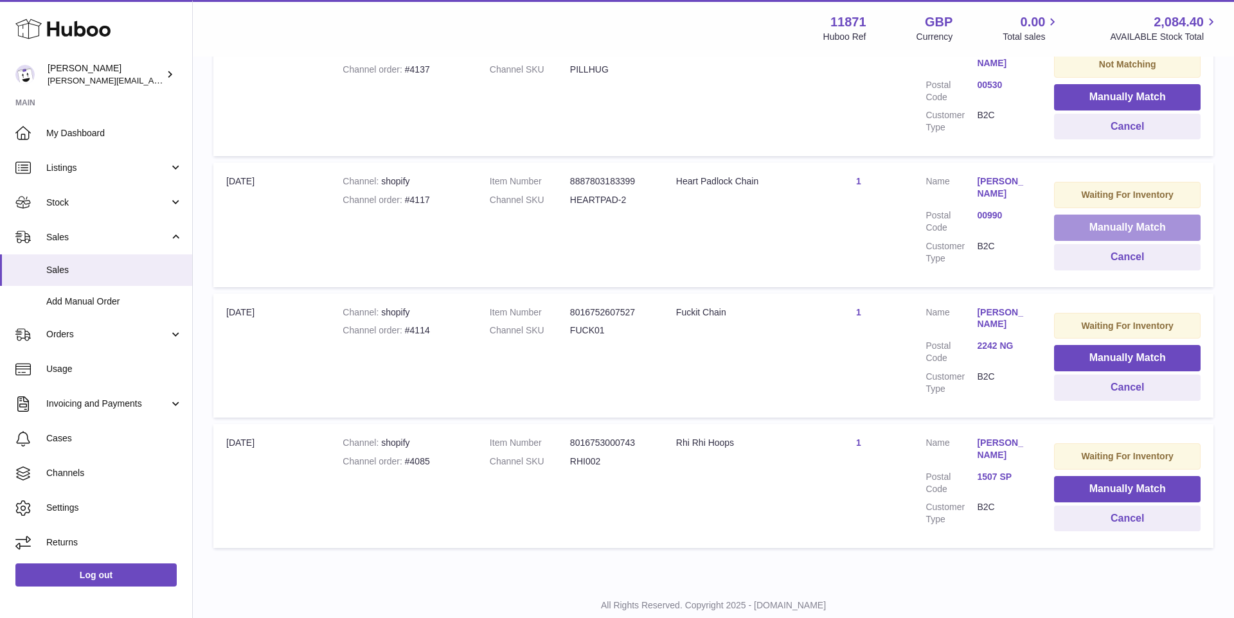
click at [1080, 229] on button "Manually Match" at bounding box center [1127, 228] width 147 height 26
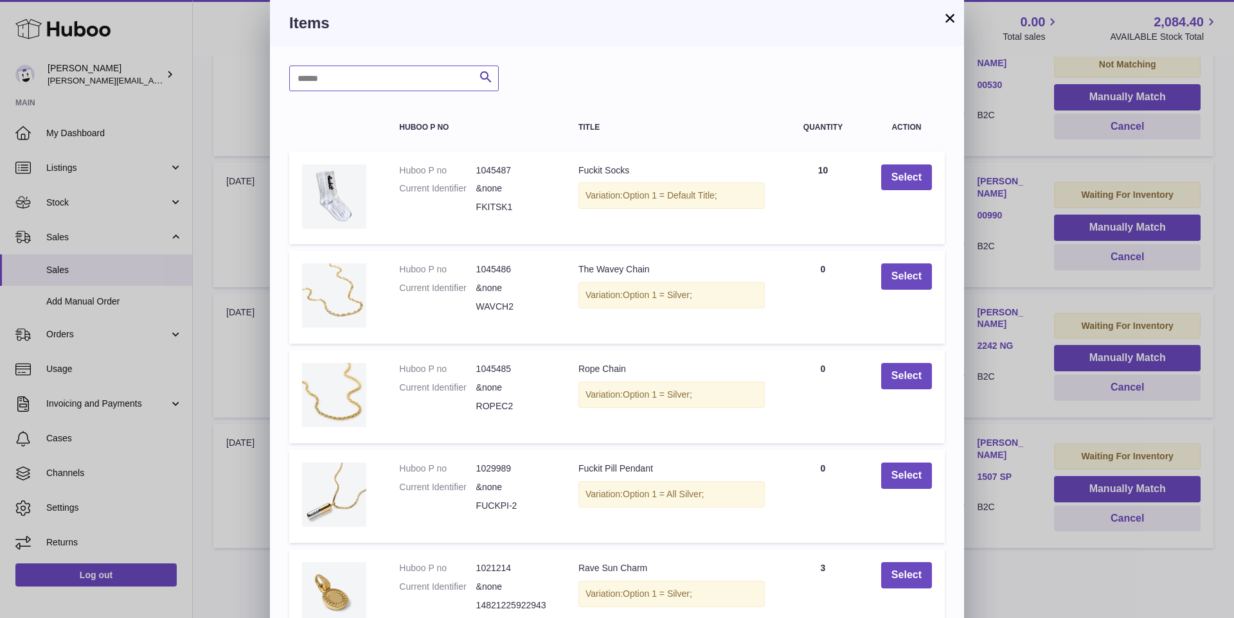
click at [374, 77] on input "text" at bounding box center [394, 79] width 210 height 26
type input "********"
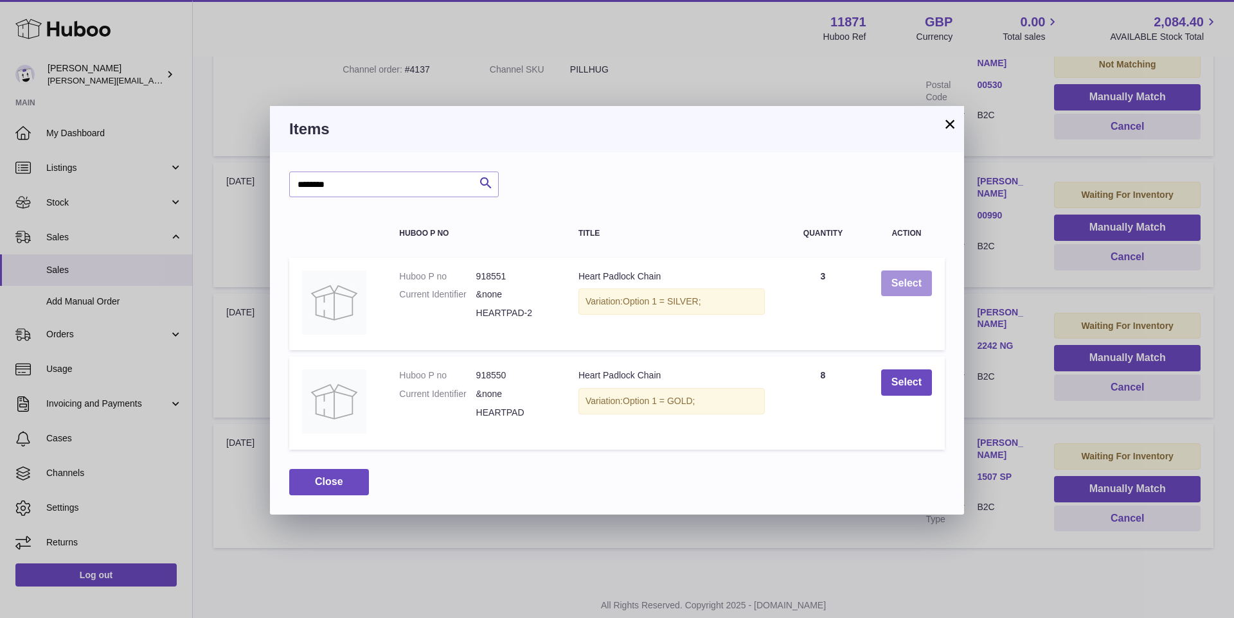
click at [914, 278] on button "Select" at bounding box center [906, 284] width 51 height 26
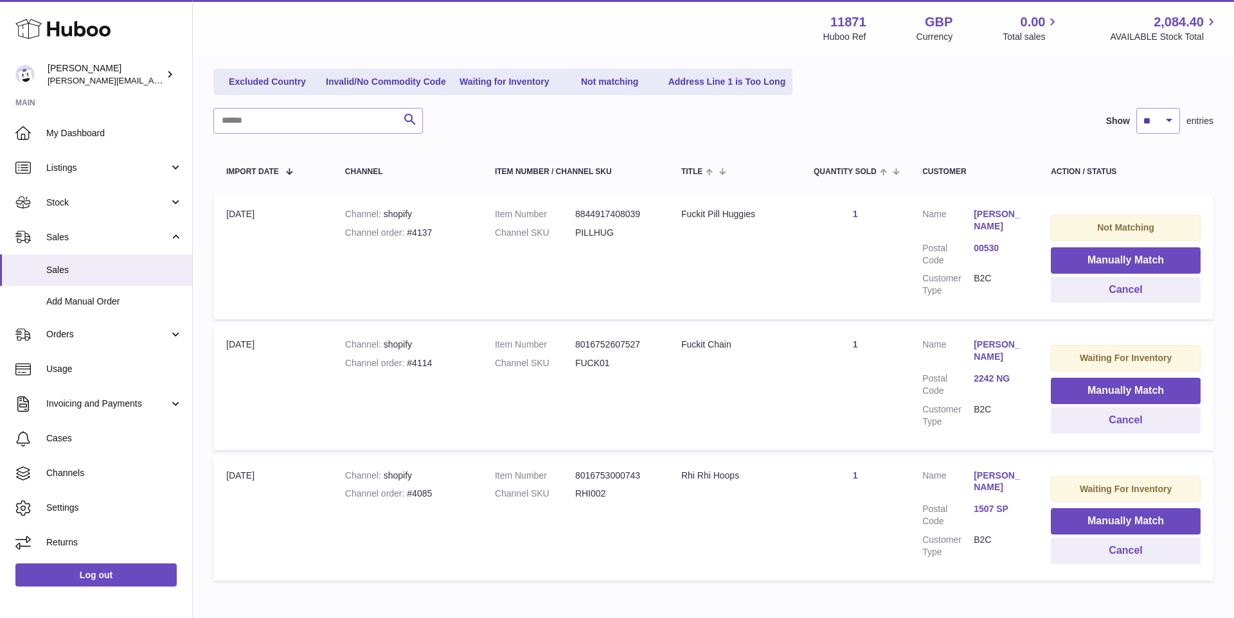
scroll to position [139, 0]
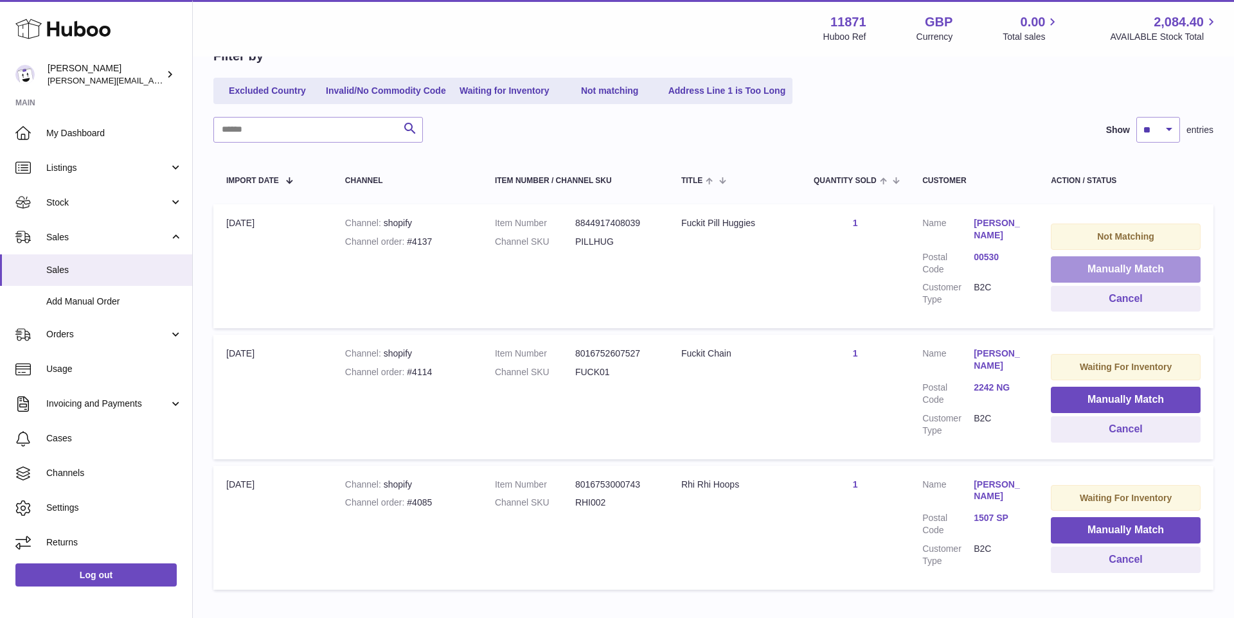
click at [1122, 256] on button "Manually Match" at bounding box center [1126, 269] width 150 height 26
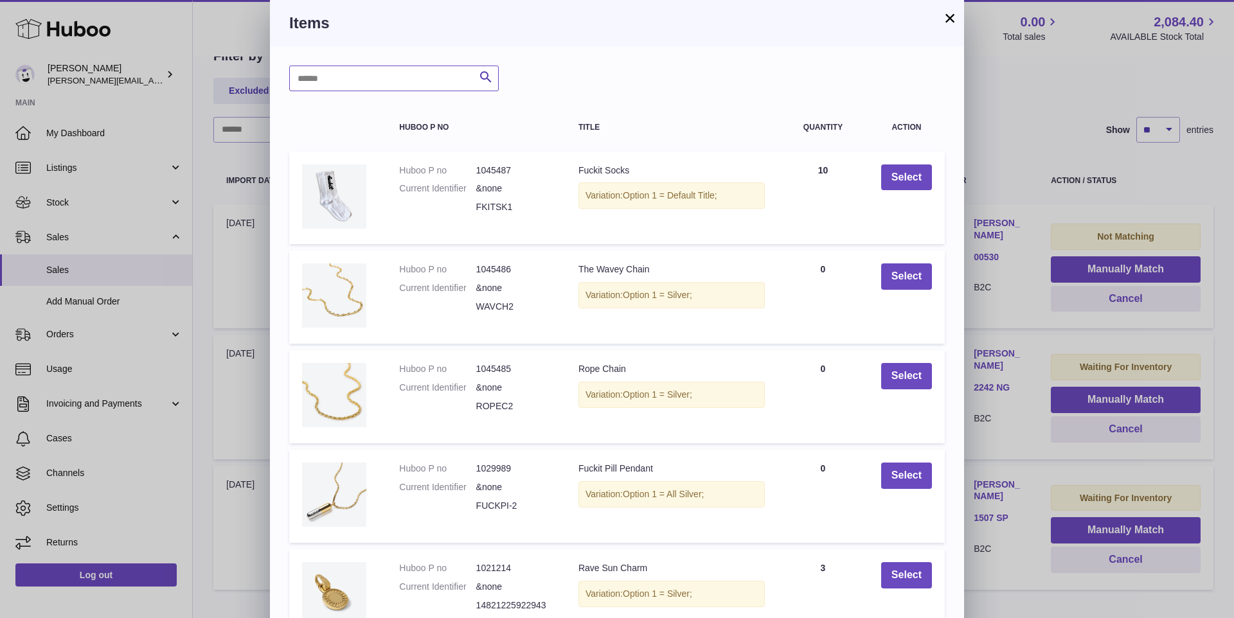
click at [451, 73] on input "text" at bounding box center [394, 79] width 210 height 26
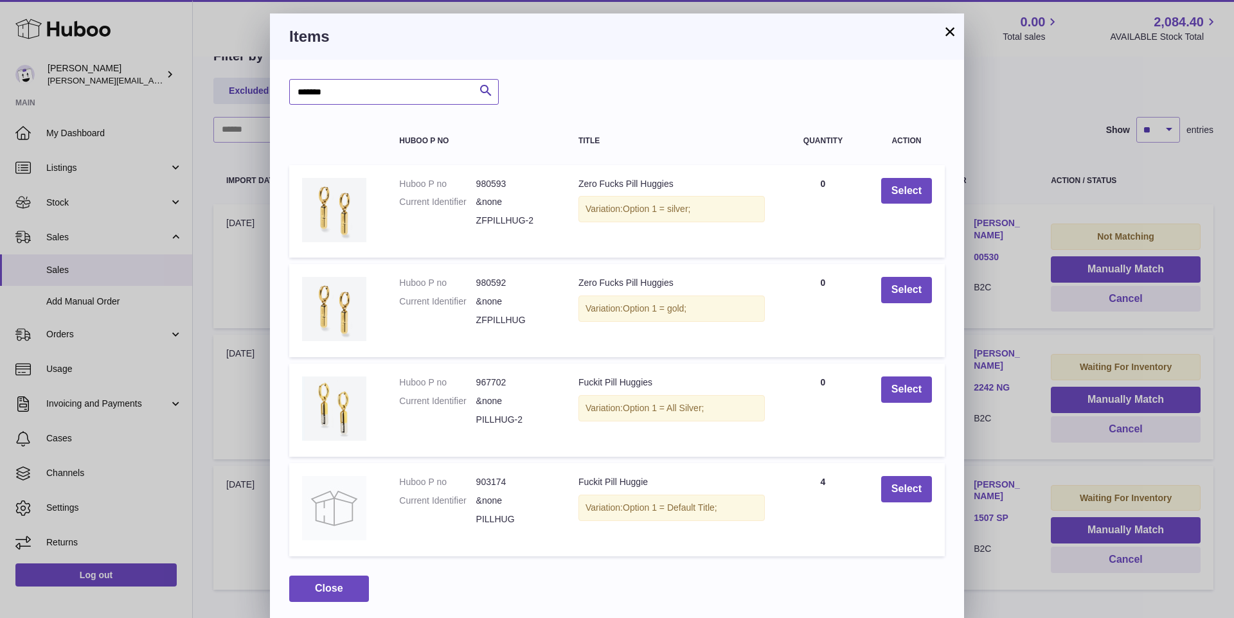
scroll to position [10, 0]
type input "*******"
click at [910, 489] on button "Select" at bounding box center [906, 490] width 51 height 26
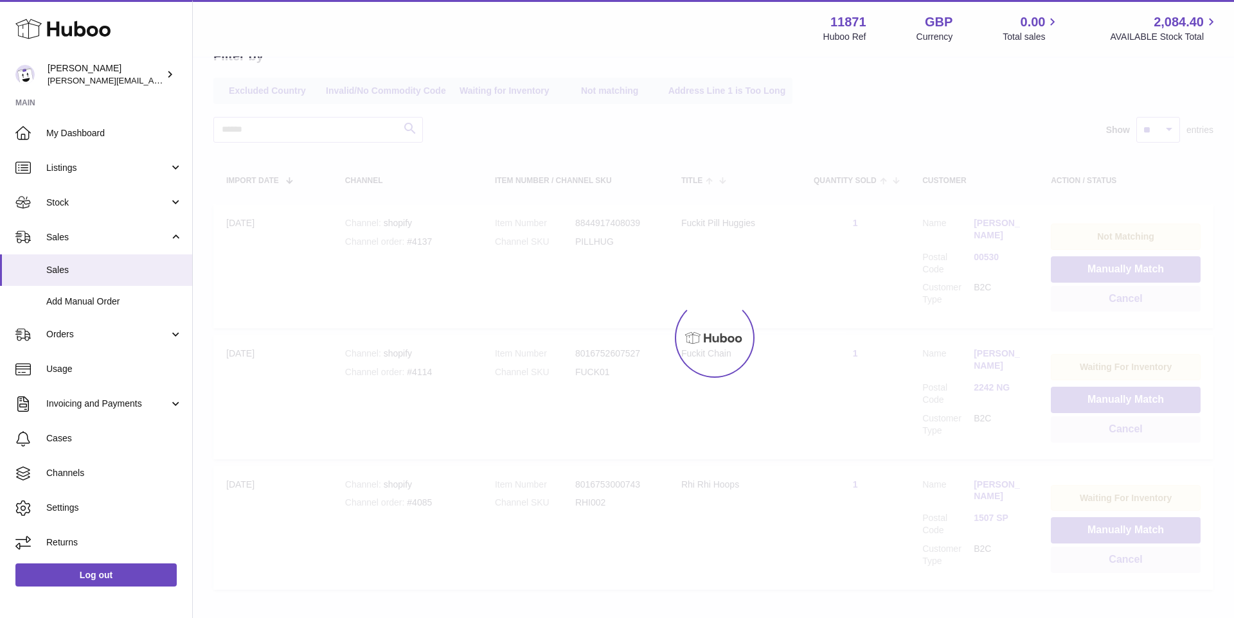
scroll to position [95, 0]
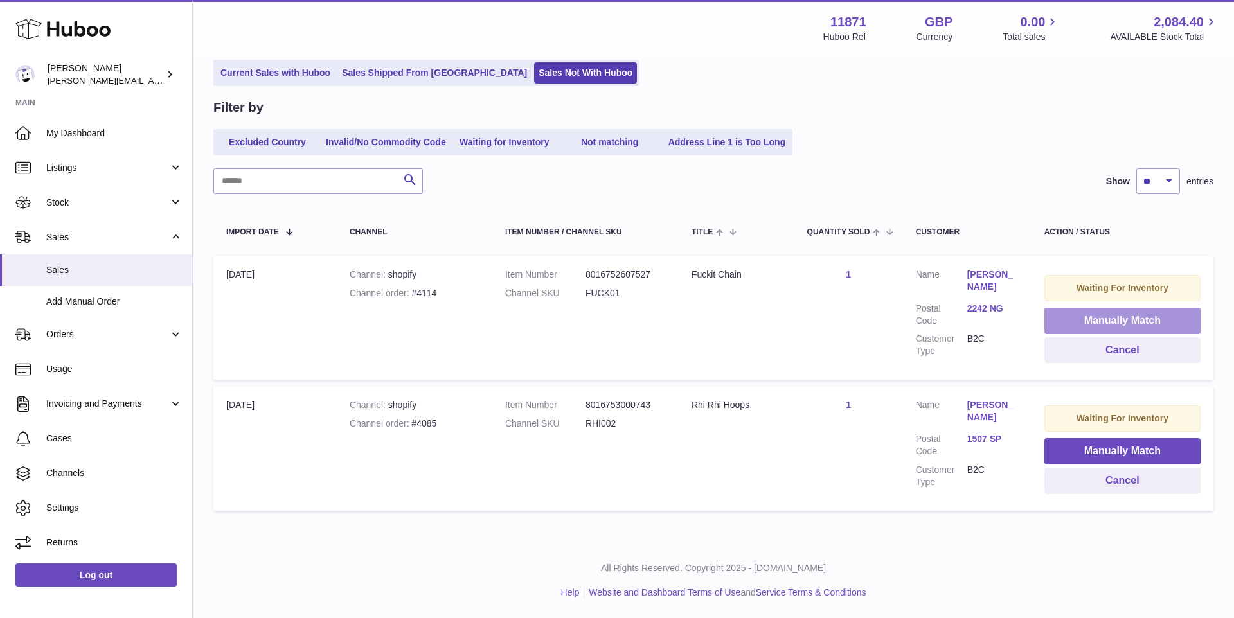
click at [1062, 310] on button "Manually Match" at bounding box center [1122, 321] width 156 height 26
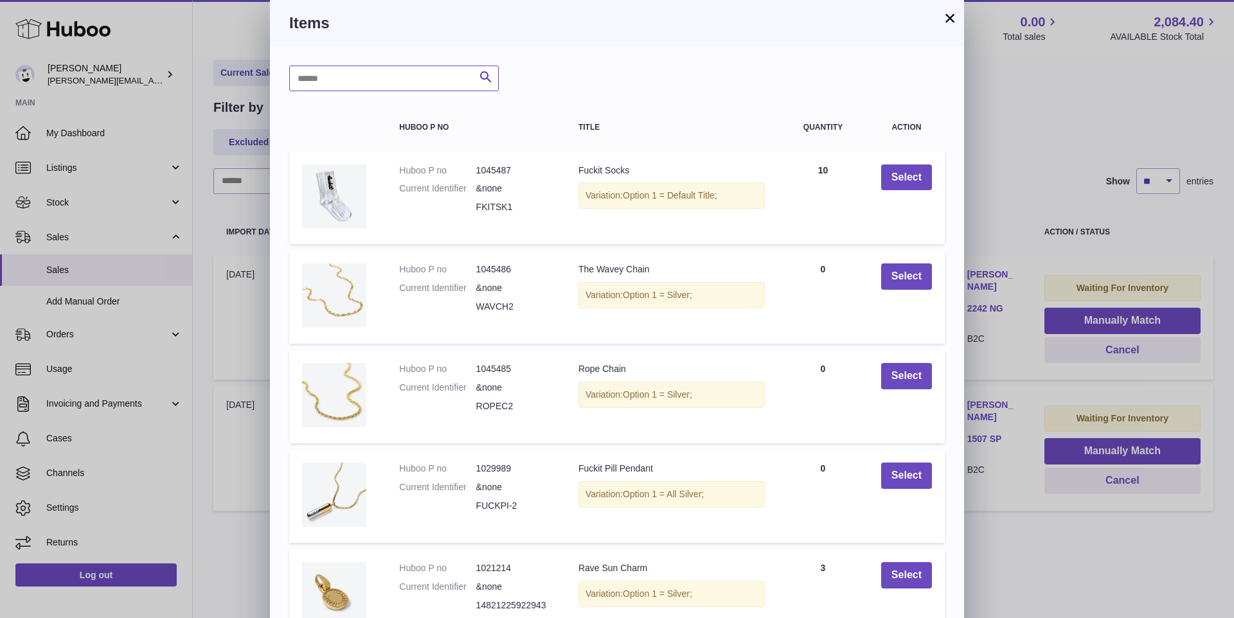
click at [409, 91] on input "text" at bounding box center [394, 79] width 210 height 26
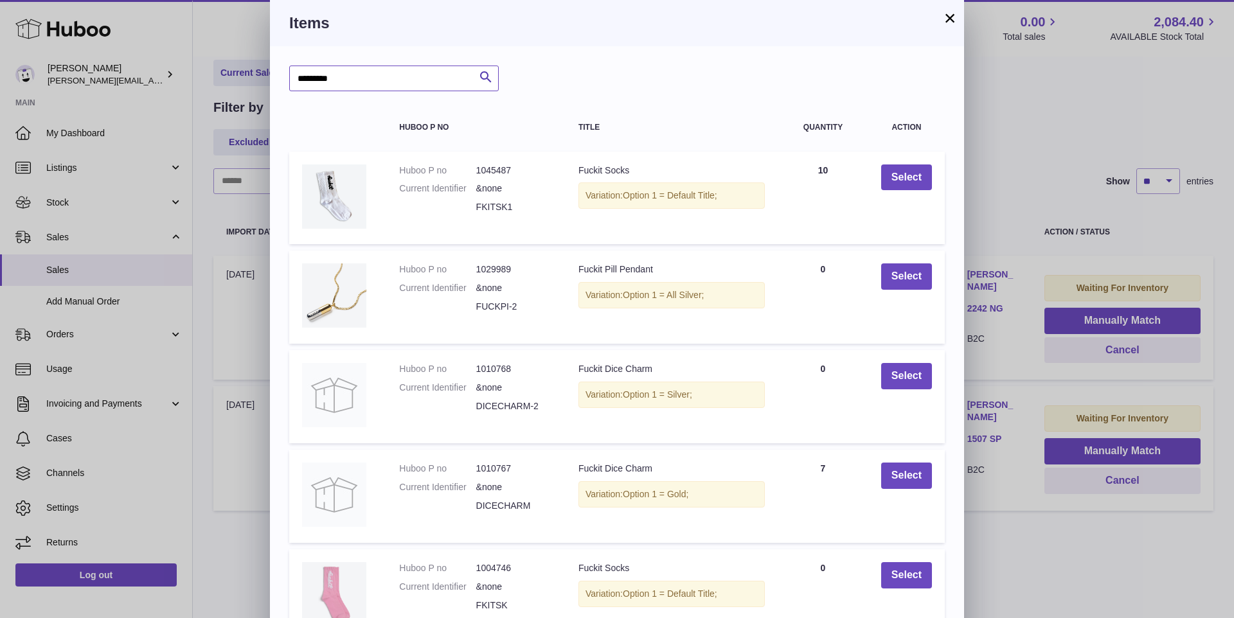
type input "*********"
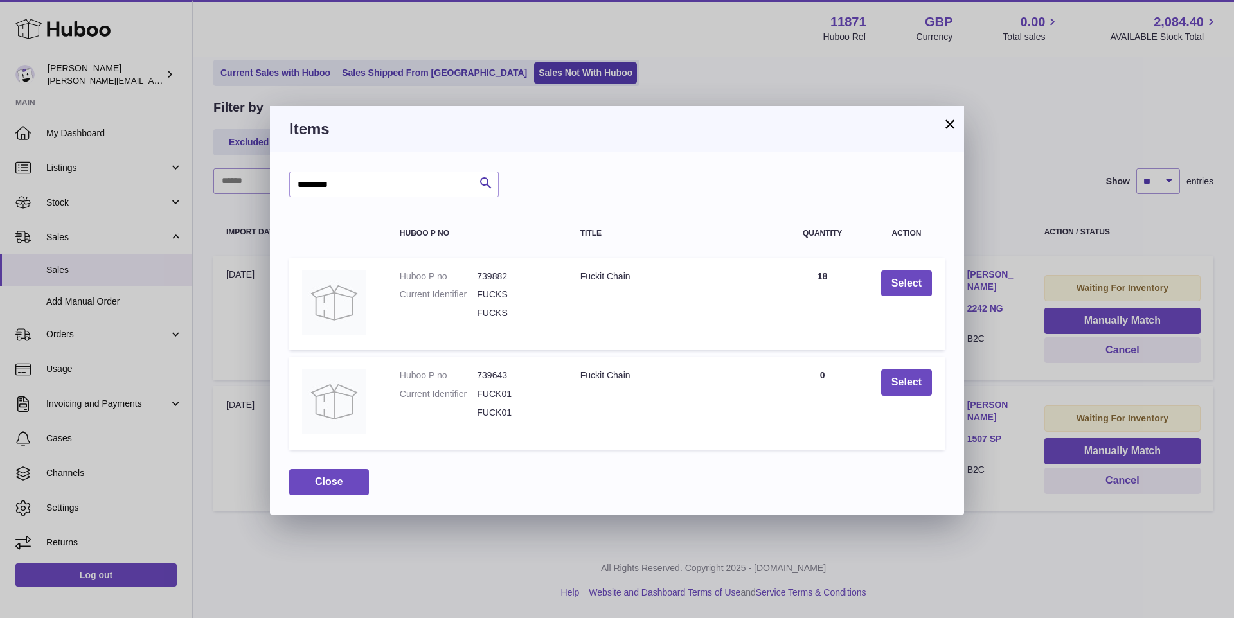
click at [949, 127] on button "×" at bounding box center [949, 123] width 15 height 15
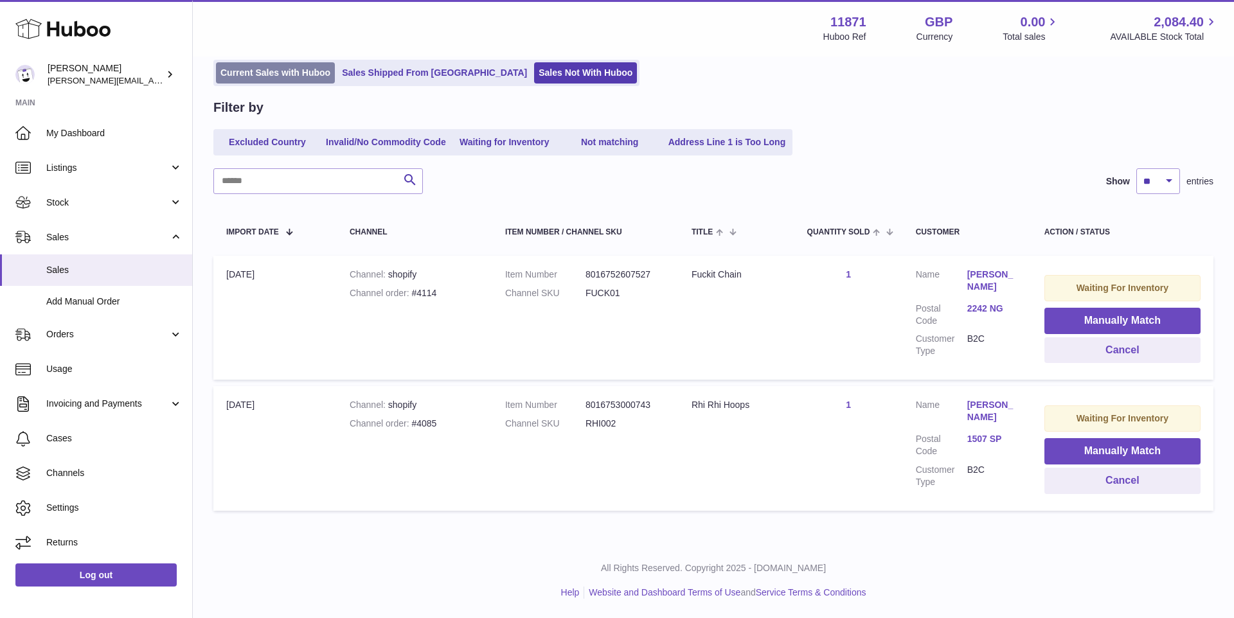
click at [265, 73] on link "Current Sales with Huboo" at bounding box center [275, 72] width 119 height 21
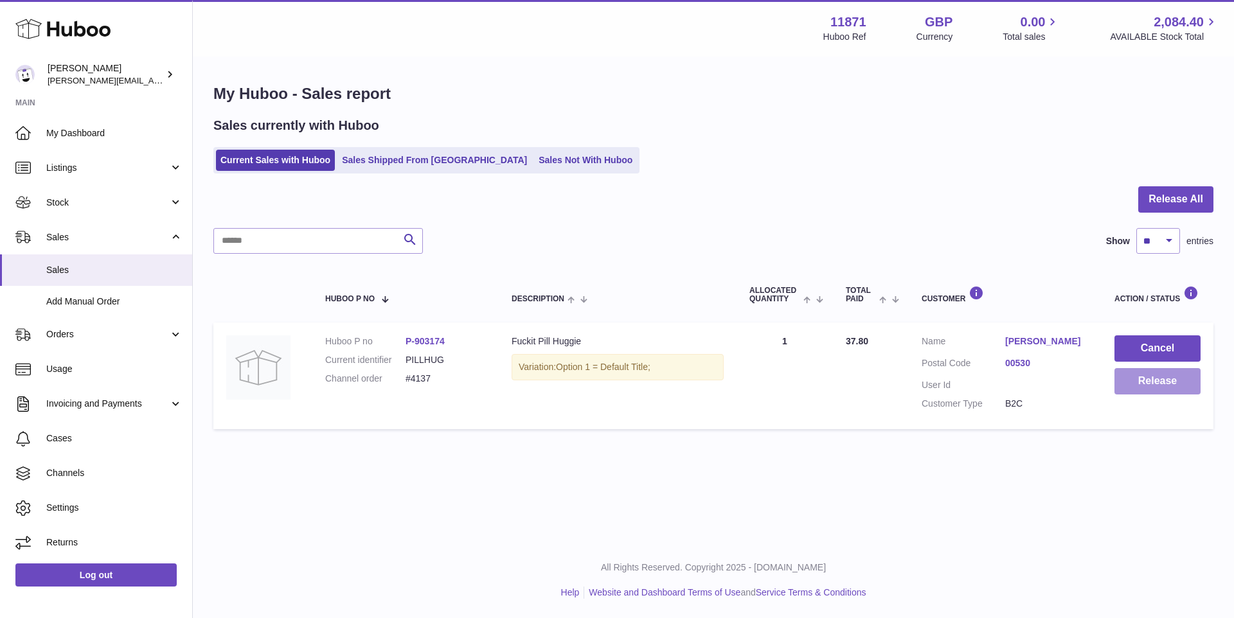
click at [1127, 376] on button "Release" at bounding box center [1157, 381] width 86 height 26
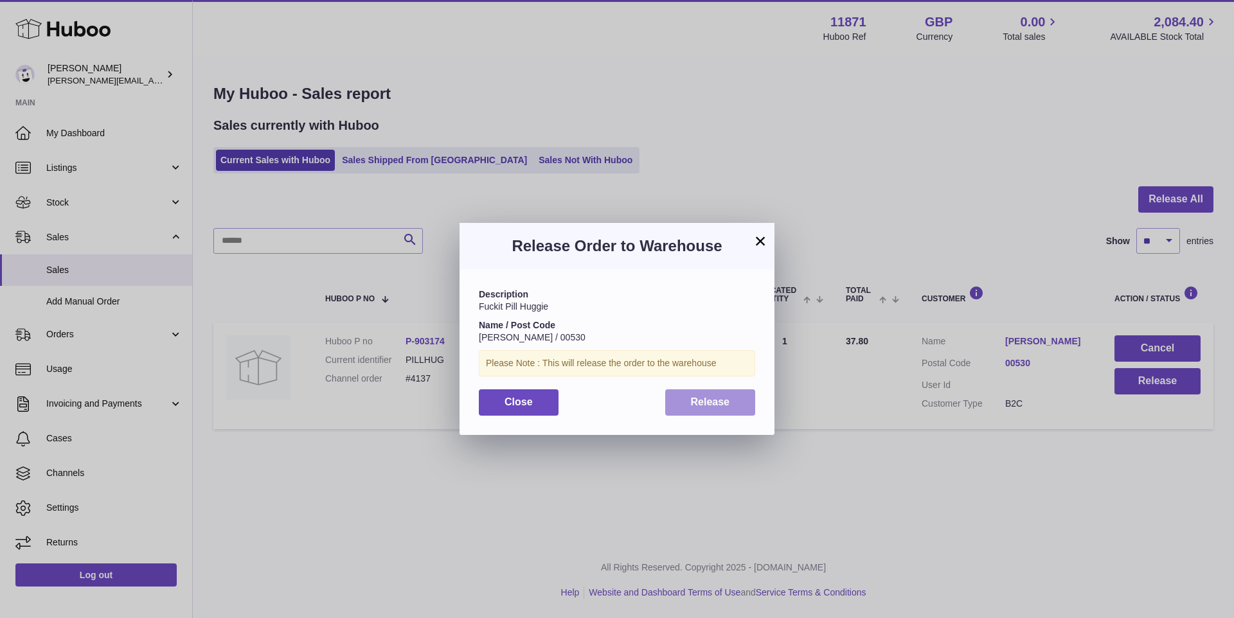
click at [725, 404] on span "Release" at bounding box center [710, 402] width 39 height 11
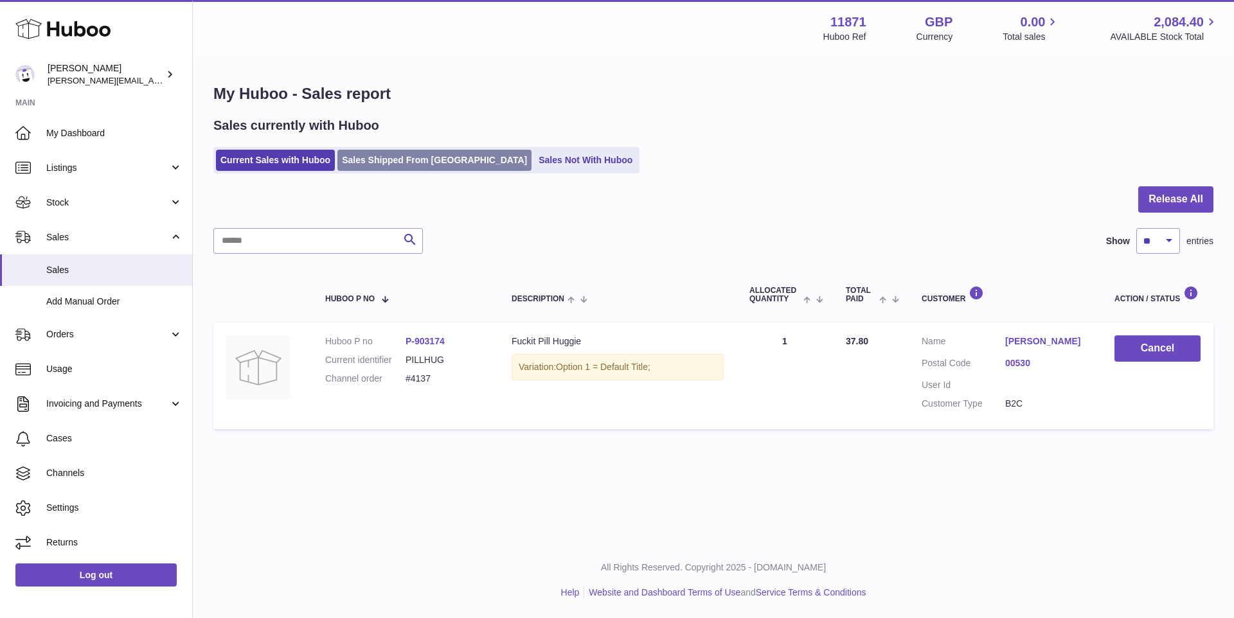
click at [397, 163] on link "Sales Shipped From Huboo" at bounding box center [434, 160] width 194 height 21
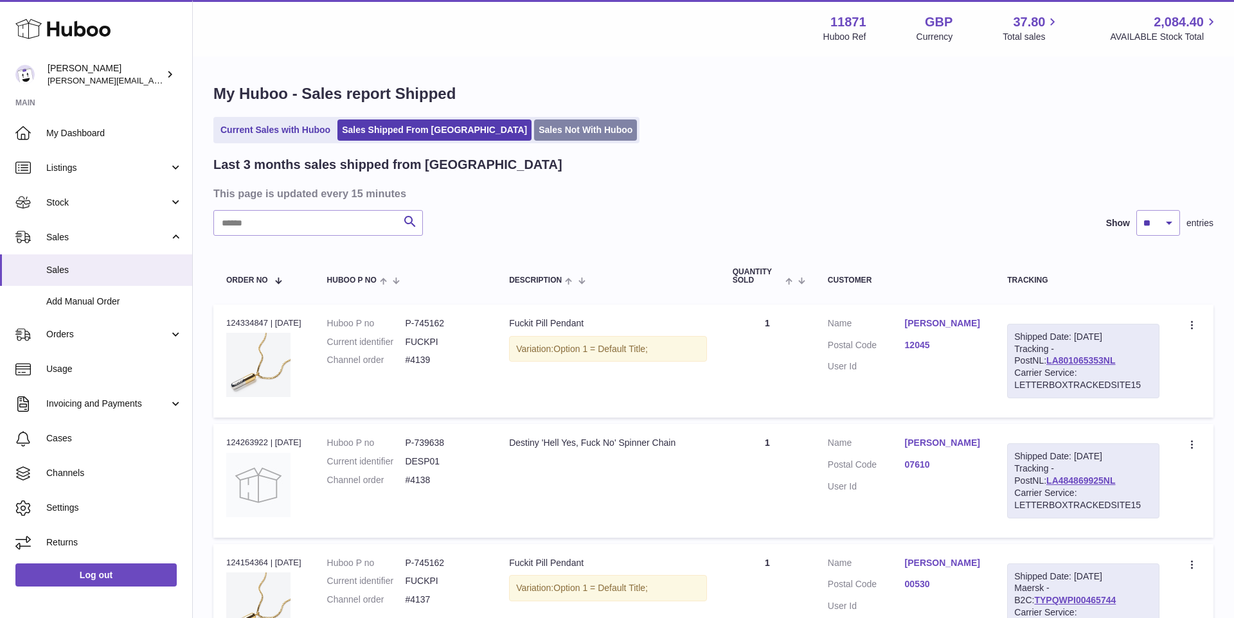
click at [534, 139] on link "Sales Not With Huboo" at bounding box center [585, 130] width 103 height 21
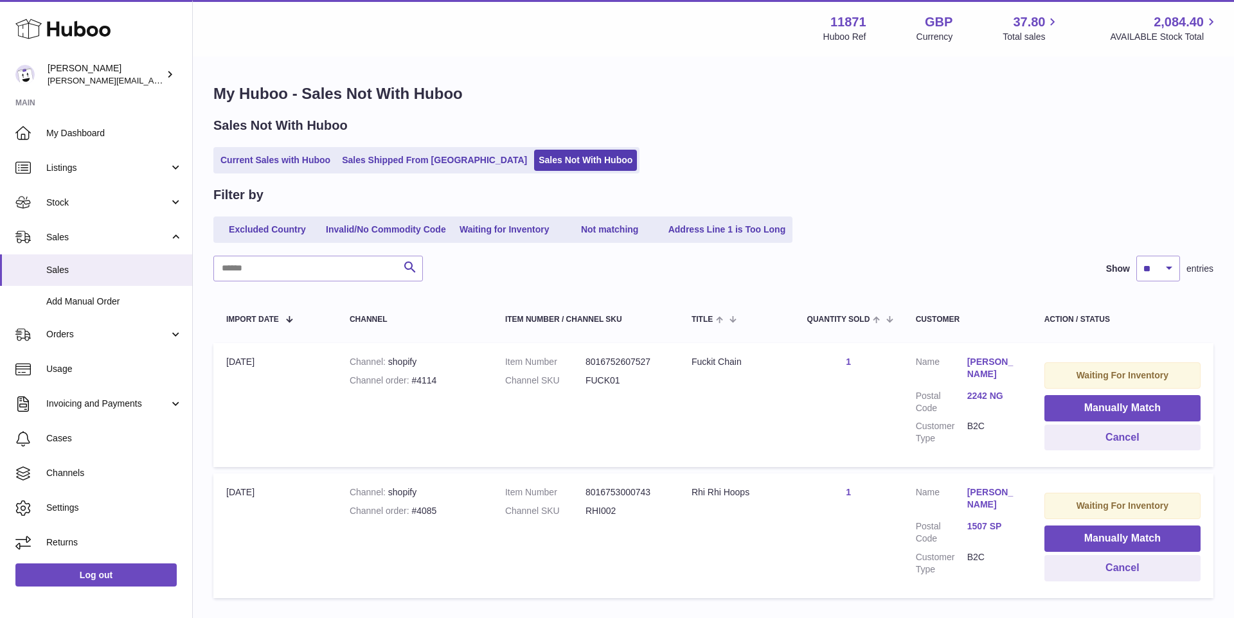
click at [983, 500] on link "MANDY OPMEER-LINDEMAN" at bounding box center [992, 499] width 51 height 24
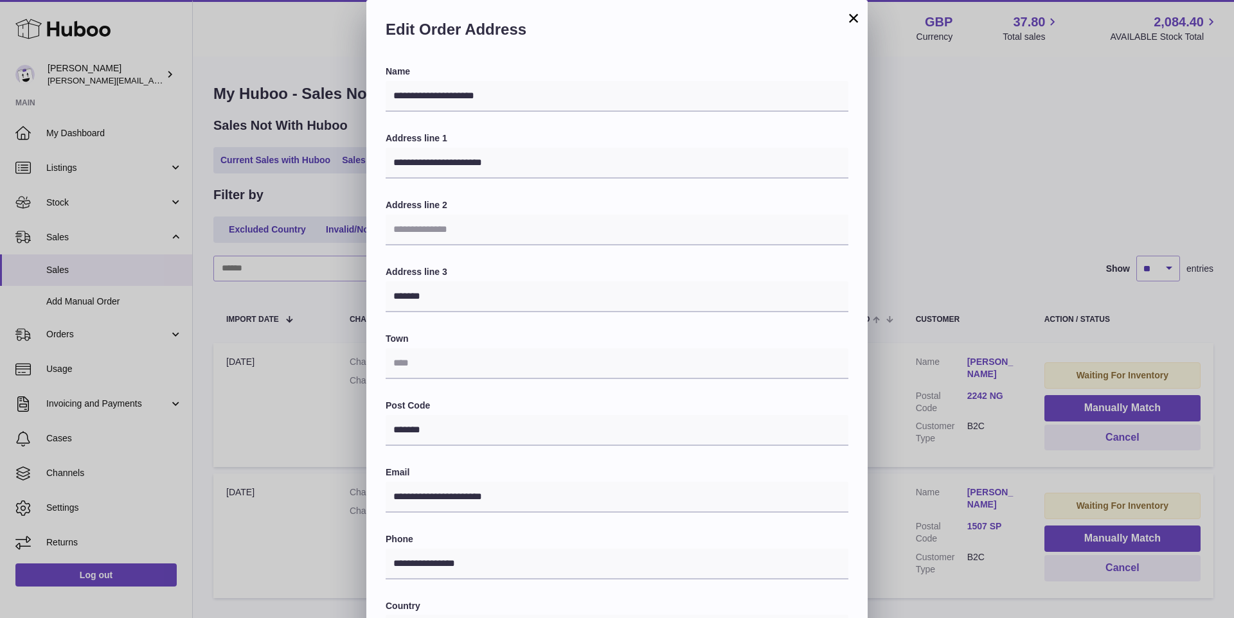
click at [848, 26] on button "×" at bounding box center [853, 17] width 15 height 15
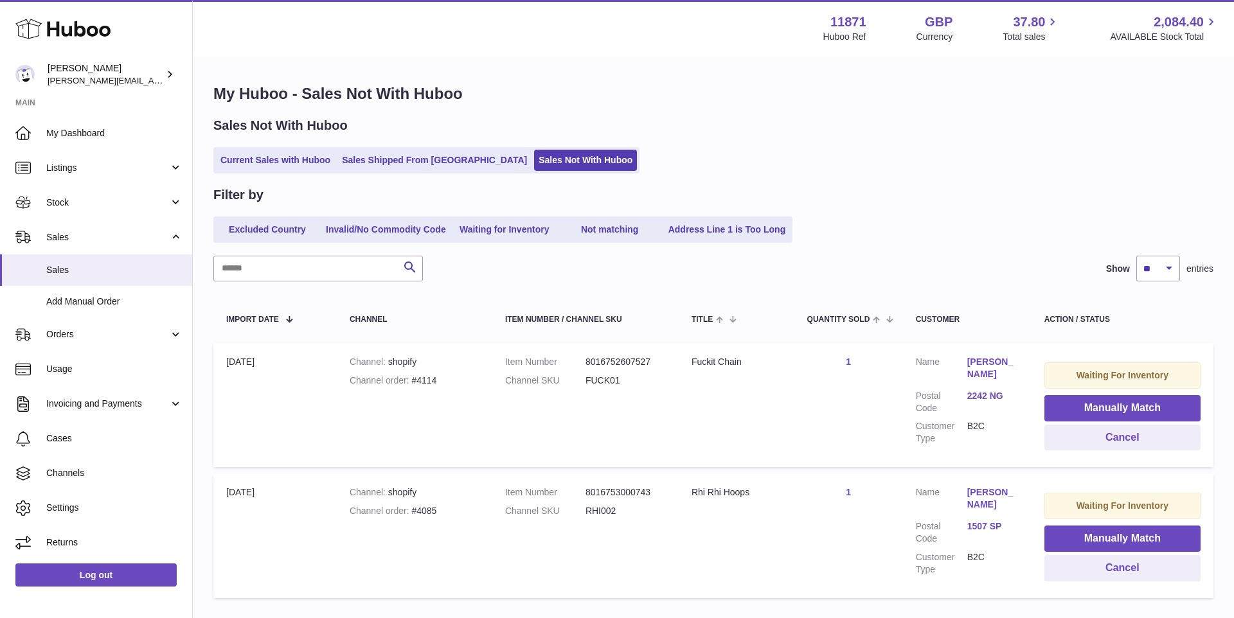
scroll to position [13, 0]
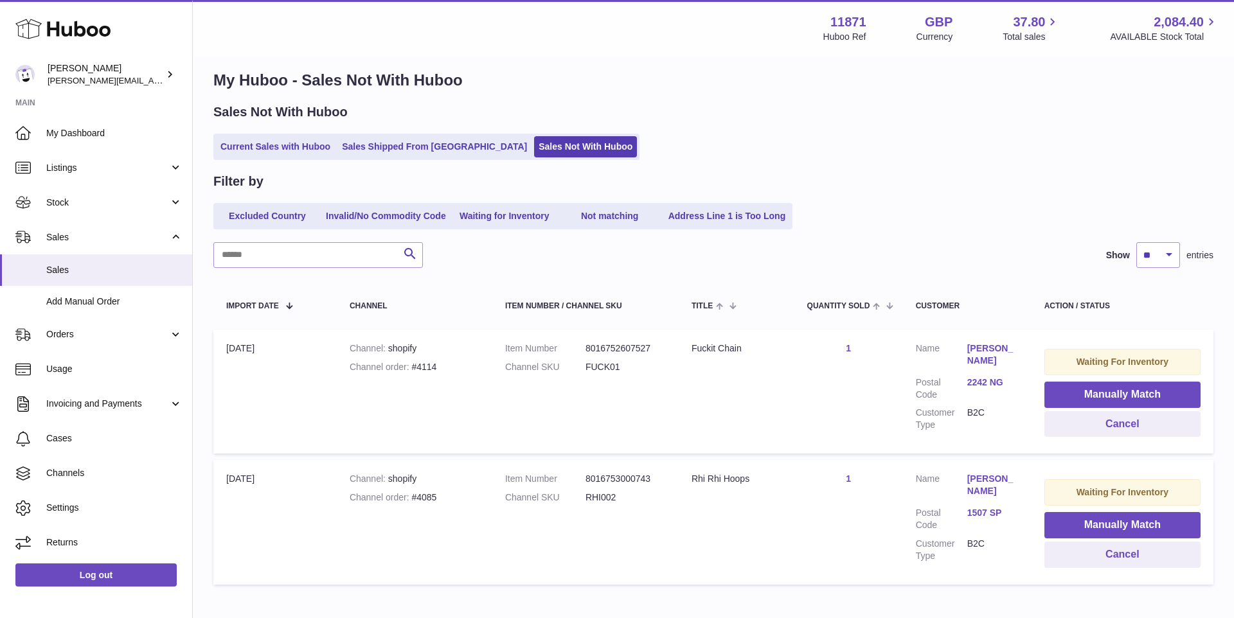
click at [260, 156] on ul "Current Sales with Huboo Sales Shipped From Huboo Sales Not With Huboo" at bounding box center [426, 147] width 426 height 26
click at [270, 148] on link "Current Sales with Huboo" at bounding box center [275, 146] width 119 height 21
